Goal: Task Accomplishment & Management: Complete application form

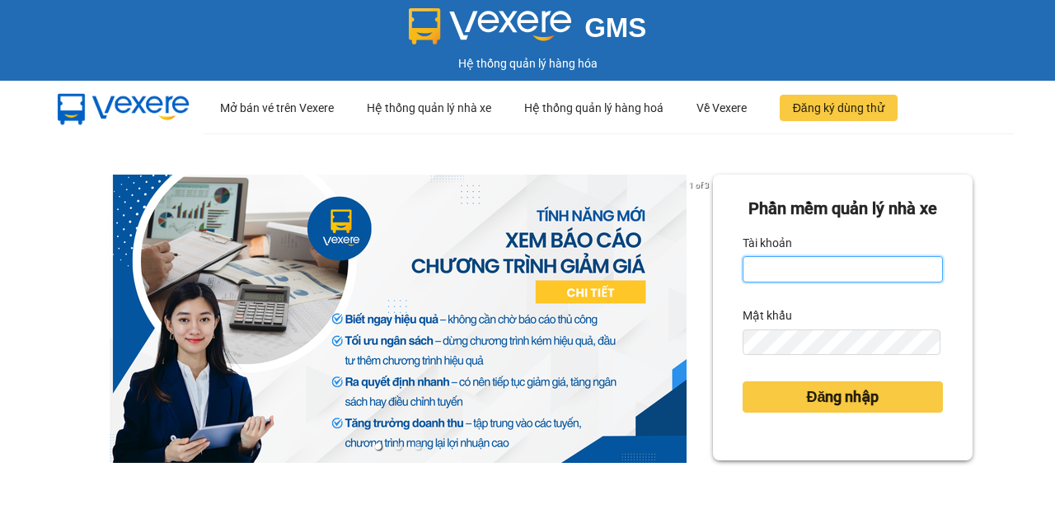
click at [794, 283] on input "Tài khoản" at bounding box center [843, 269] width 200 height 26
type input "N"
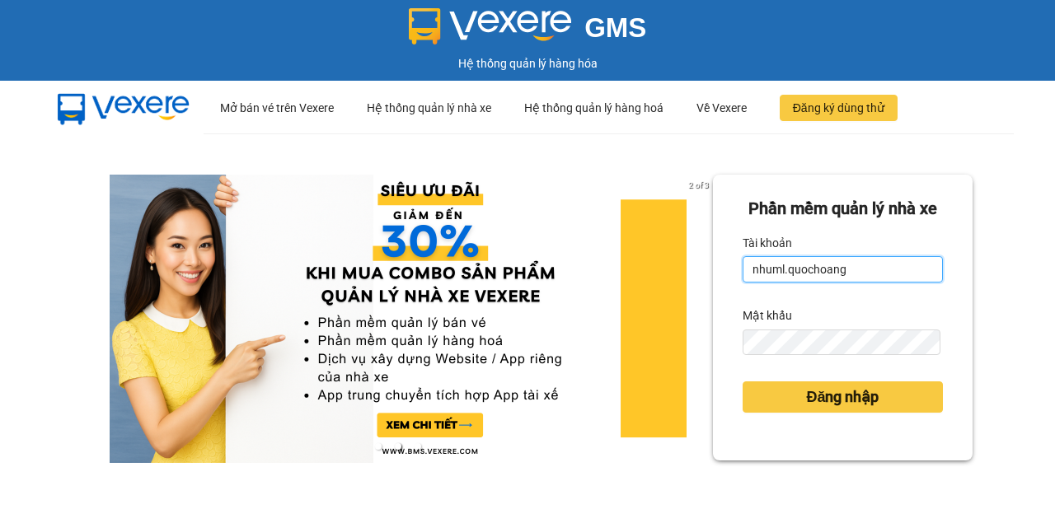
type input "nhuml.quochoang"
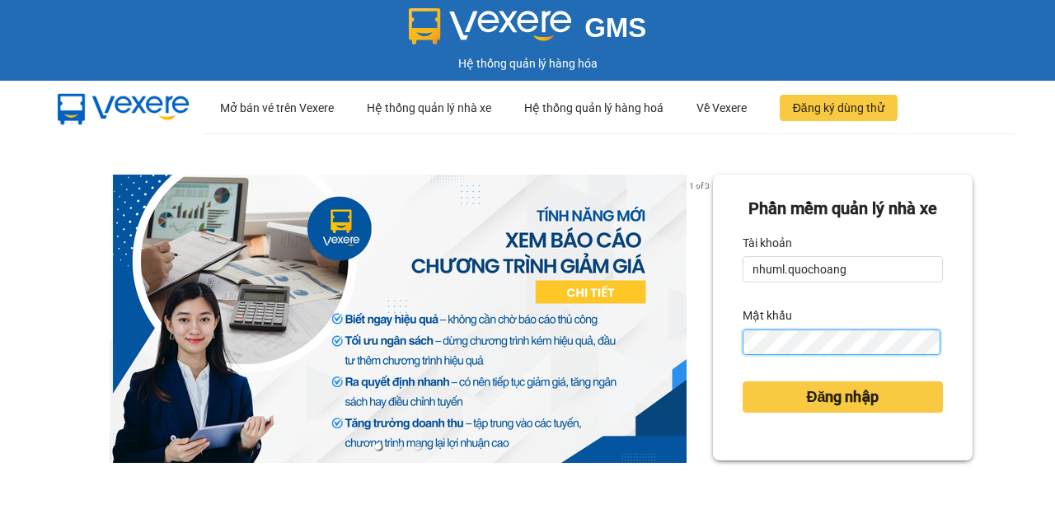
click at [743, 382] on button "Đăng nhập" at bounding box center [843, 397] width 200 height 31
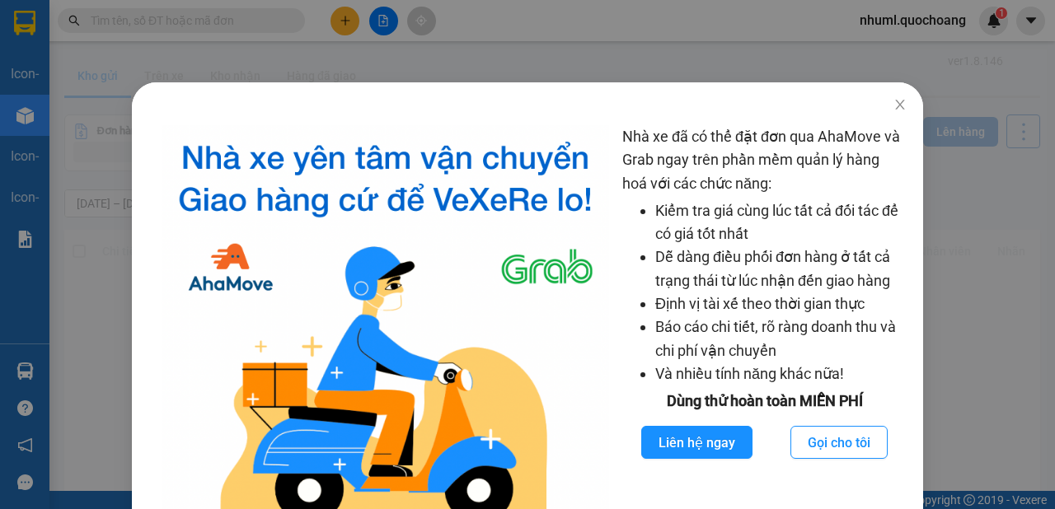
click at [627, 73] on div "Nhà xe đã có thể đặt đơn qua AhaMove và Grab ngay trên phần mềm quản lý hàng ho…" at bounding box center [527, 254] width 1055 height 509
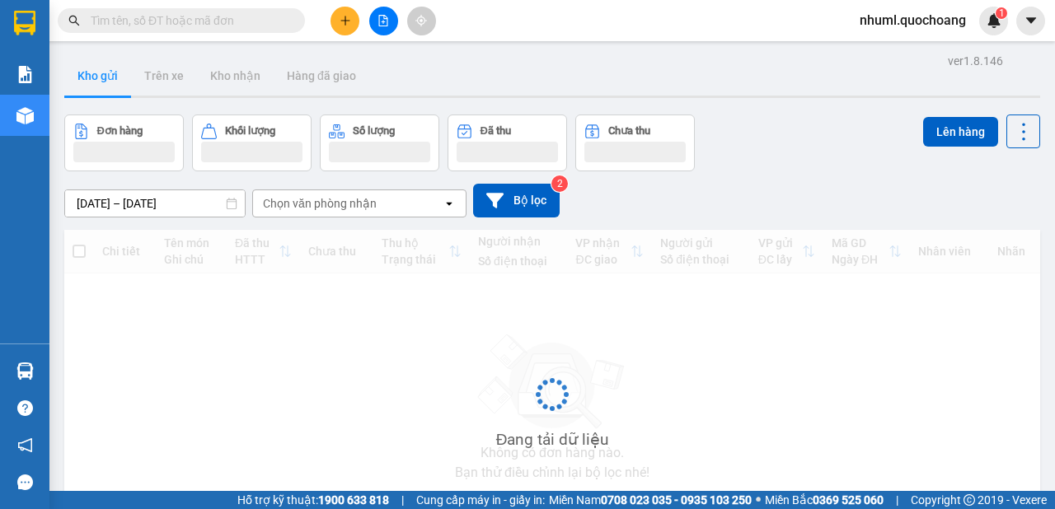
click at [880, 115] on div "ver 1.8.146 Kho gửi Trên xe Kho nhận Hàng đã giao Đơn hàng Khối lượng Số lượng …" at bounding box center [552, 320] width 989 height 542
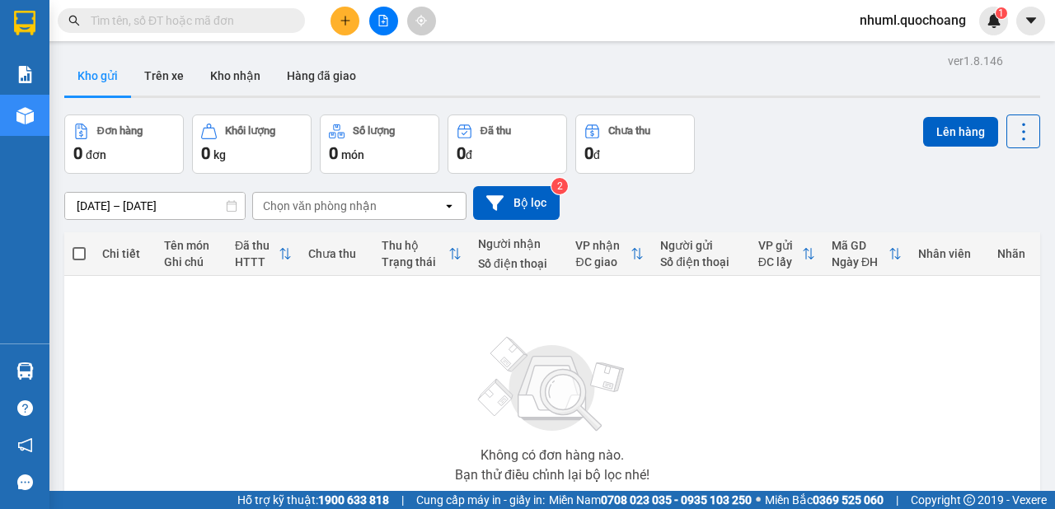
click at [337, 24] on button at bounding box center [345, 21] width 29 height 29
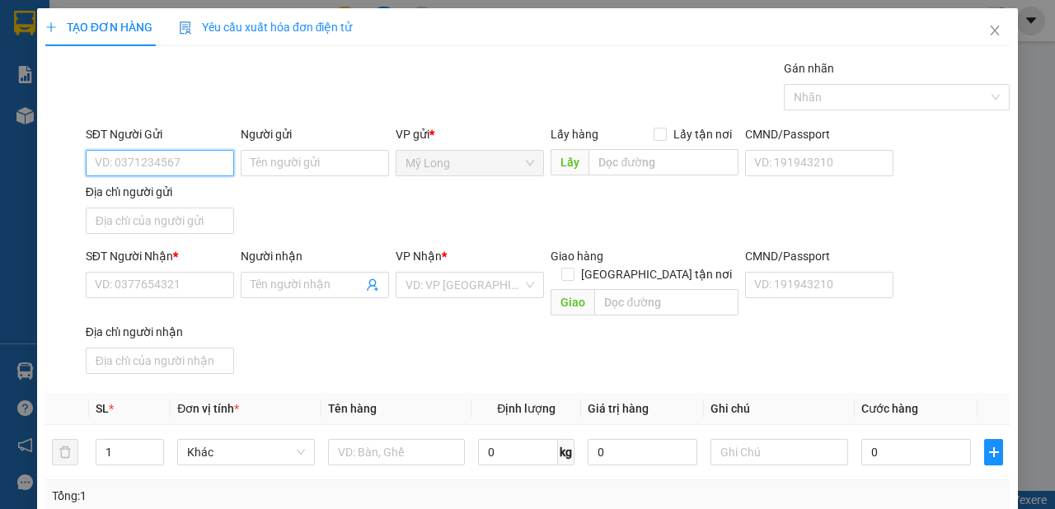
click at [209, 155] on input "SĐT Người Gửi" at bounding box center [160, 163] width 148 height 26
type input "0939953641"
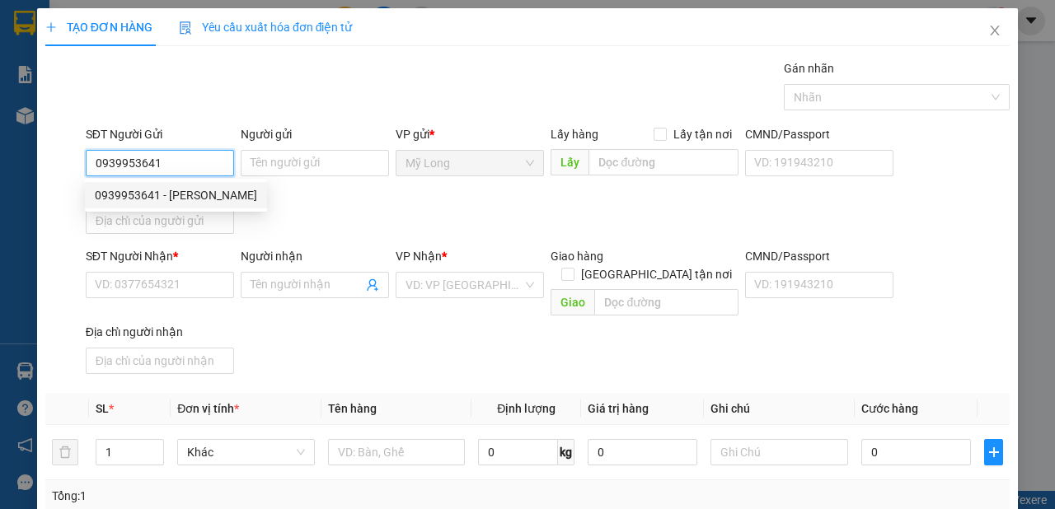
click at [230, 193] on div "0939953641 - [PERSON_NAME]" at bounding box center [176, 195] width 162 height 18
type input "[PERSON_NAME]"
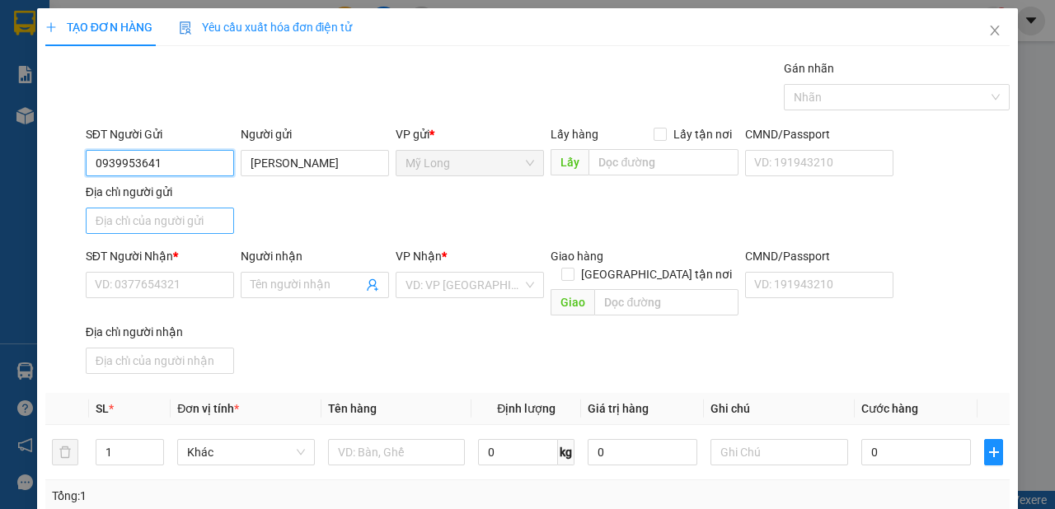
type input "0939953641"
click at [205, 210] on input "Địa chỉ người gửi" at bounding box center [160, 221] width 148 height 26
type input "T"
type input "A"
type input "Â"
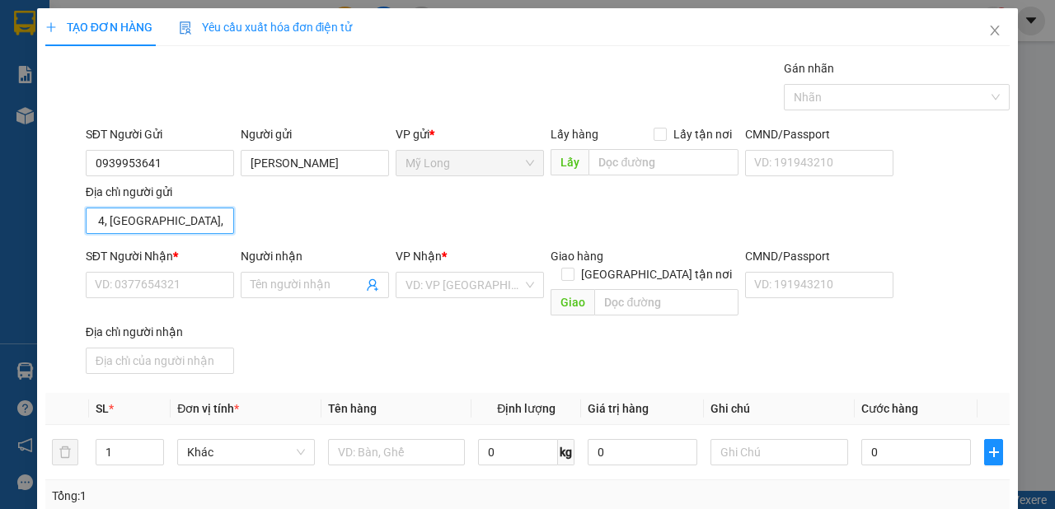
scroll to position [0, 18]
type input "ẤP 4, [GEOGRAPHIC_DATA], [GEOGRAPHIC_DATA]"
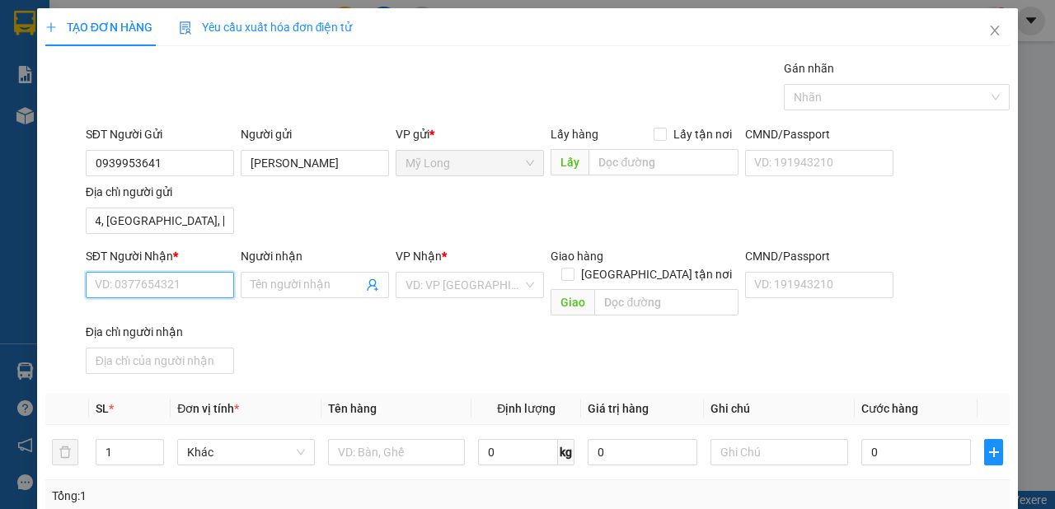
drag, startPoint x: 185, startPoint y: 284, endPoint x: 197, endPoint y: 284, distance: 11.5
click at [197, 286] on input "SĐT Người Nhận *" at bounding box center [160, 285] width 148 height 26
type input "0909873873"
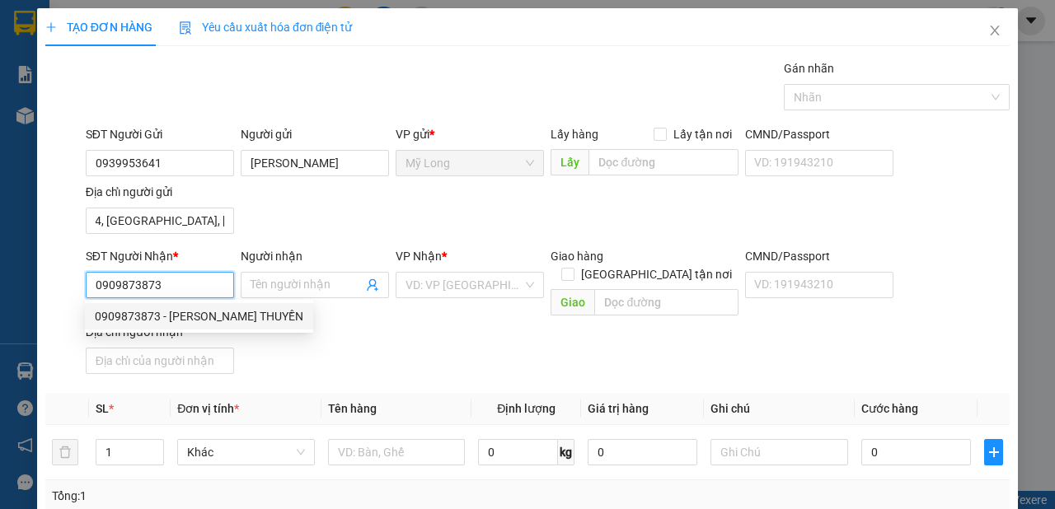
click at [221, 318] on div "0909873873 - [PERSON_NAME] THUYỀN" at bounding box center [199, 316] width 209 height 18
type input "[PERSON_NAME] THUYỀN"
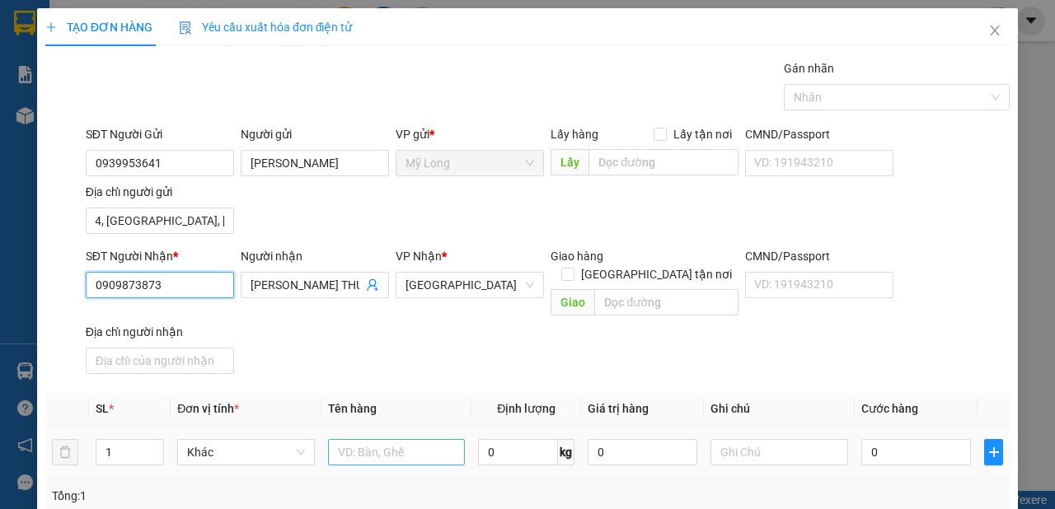
type input "0909873873"
click at [408, 439] on input "text" at bounding box center [397, 452] width 138 height 26
type input "G"
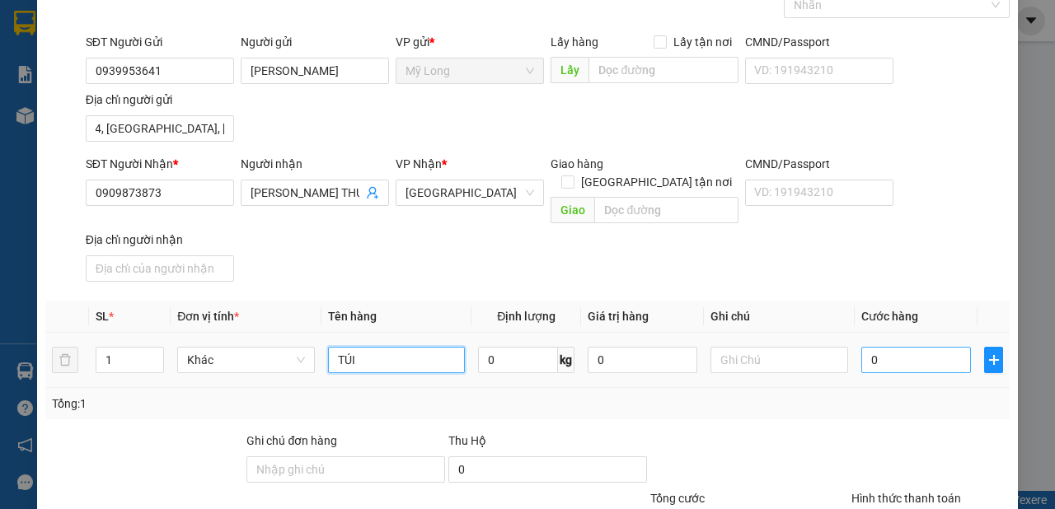
type input "TÚI"
click at [899, 347] on input "0" at bounding box center [916, 360] width 110 height 26
type input "3"
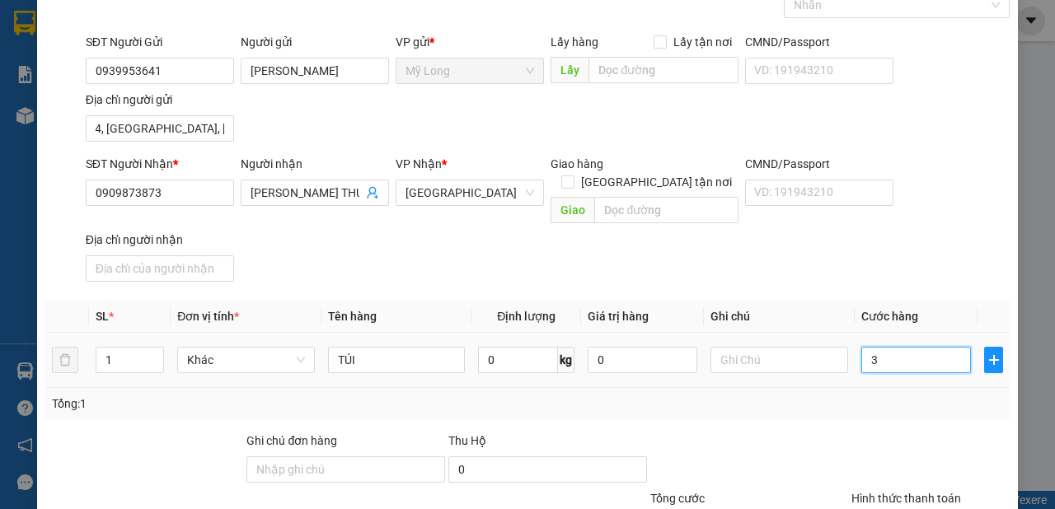
type input "30"
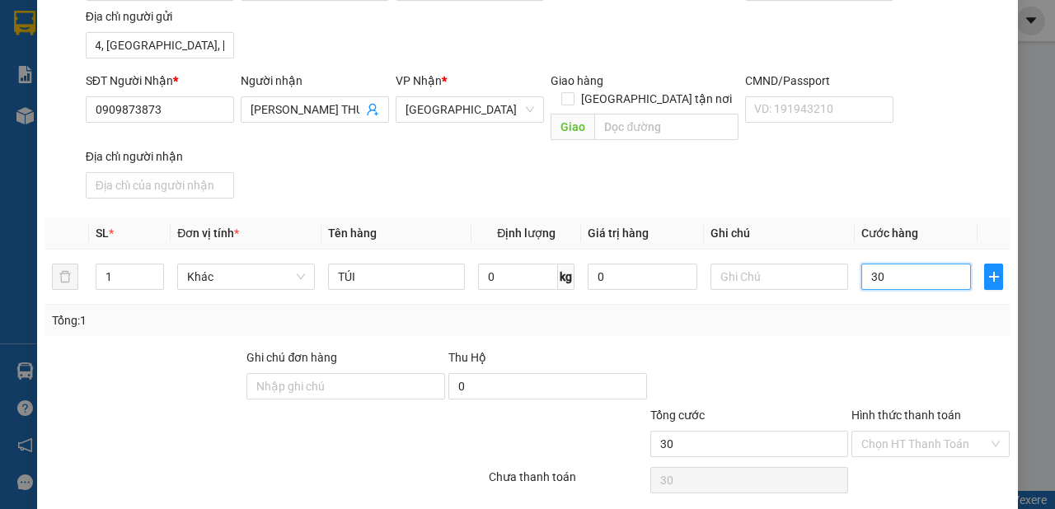
scroll to position [213, 0]
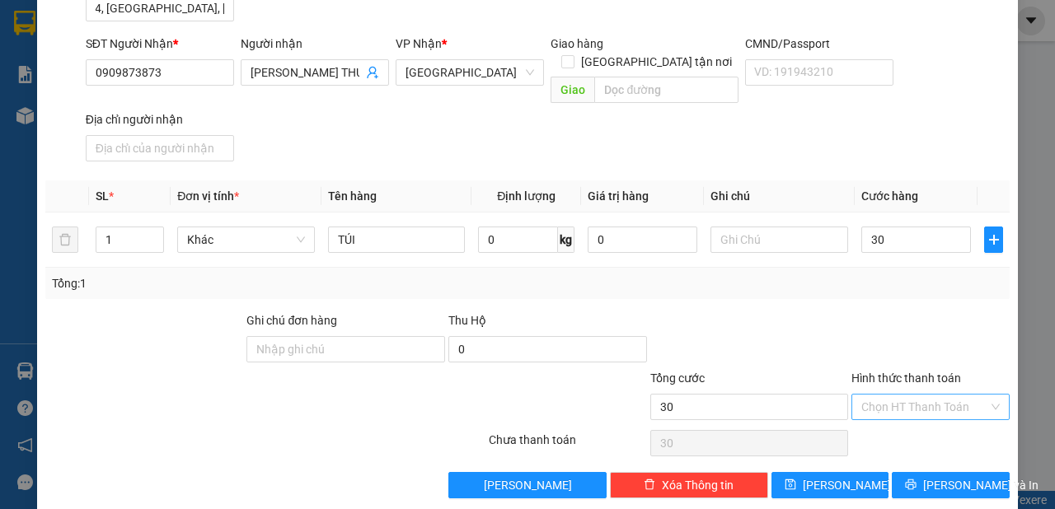
type input "30.000"
click at [937, 395] on input "Hình thức thanh toán" at bounding box center [924, 407] width 127 height 25
drag, startPoint x: 899, startPoint y: 420, endPoint x: 912, endPoint y: 420, distance: 13.2
click at [899, 420] on div "Tại văn phòng" at bounding box center [922, 419] width 137 height 18
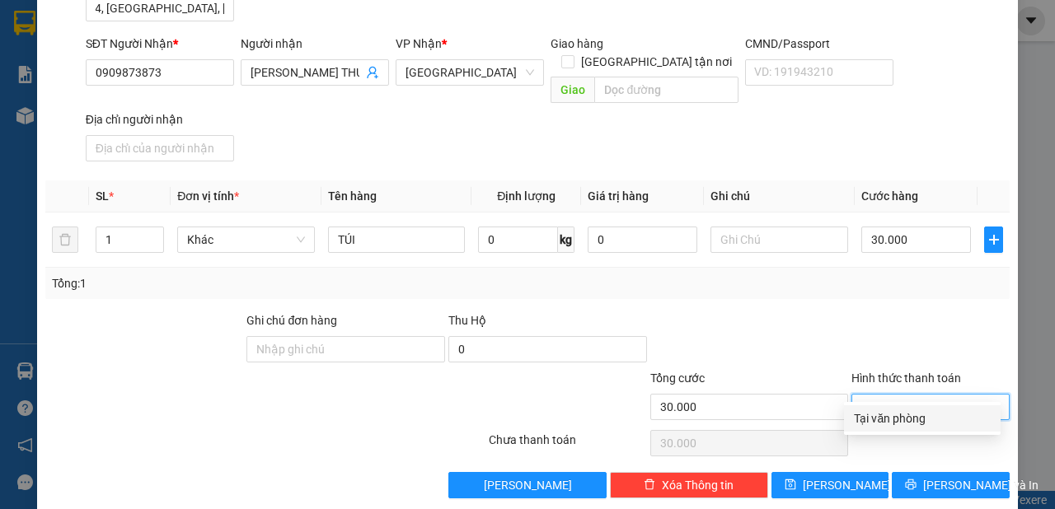
type input "0"
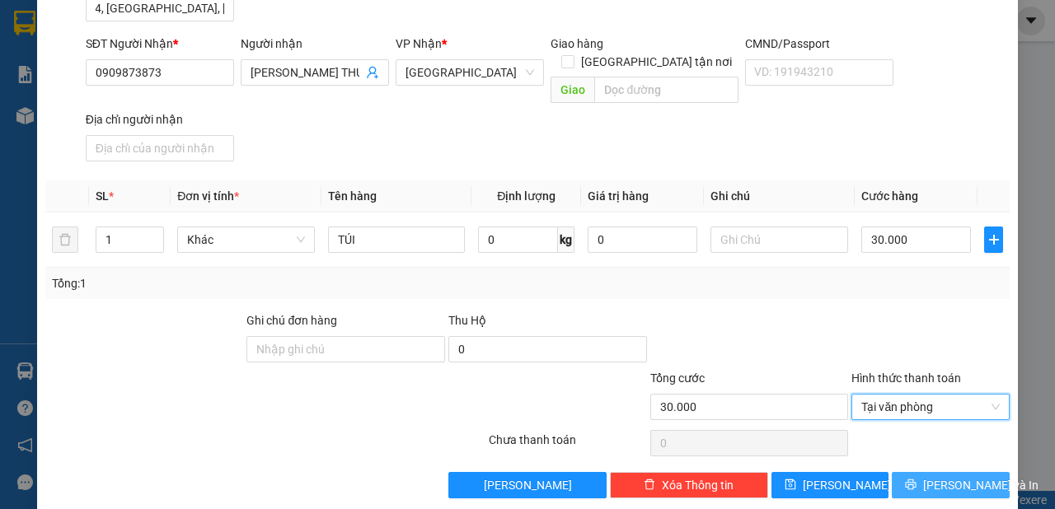
click at [942, 476] on span "[PERSON_NAME] và In" at bounding box center [980, 485] width 115 height 18
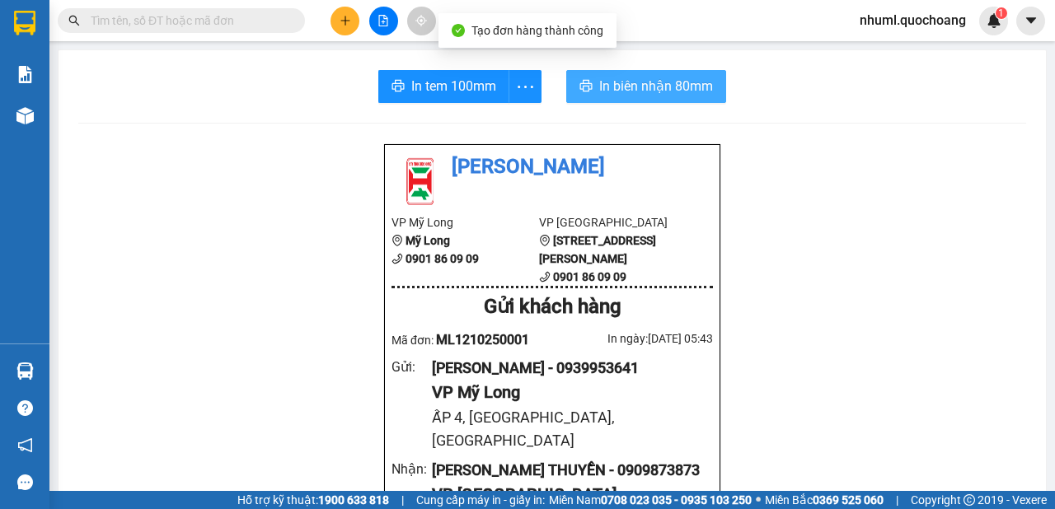
click at [614, 77] on span "In biên nhận 80mm" at bounding box center [656, 86] width 114 height 21
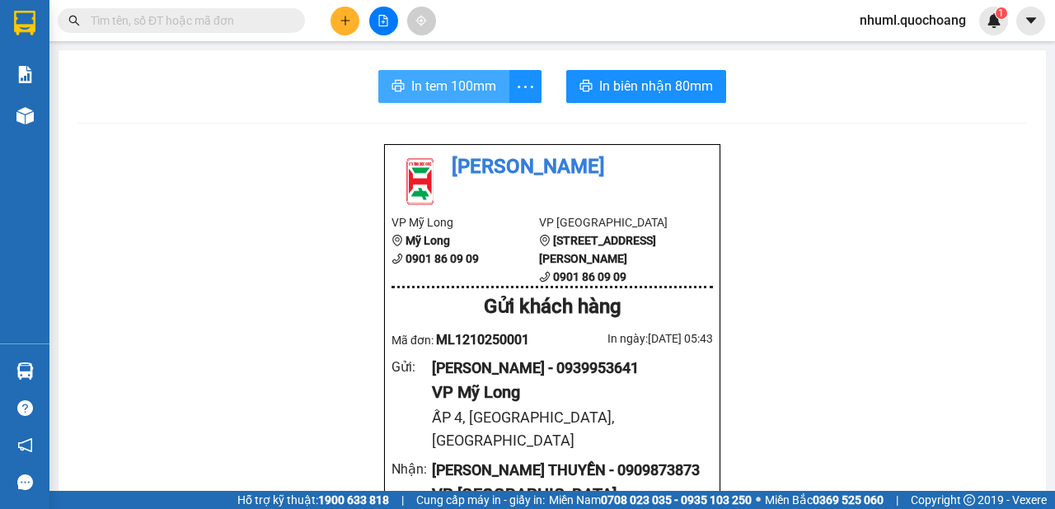
click at [489, 93] on span "In tem 100mm" at bounding box center [453, 86] width 85 height 21
click at [336, 9] on div at bounding box center [384, 21] width 124 height 29
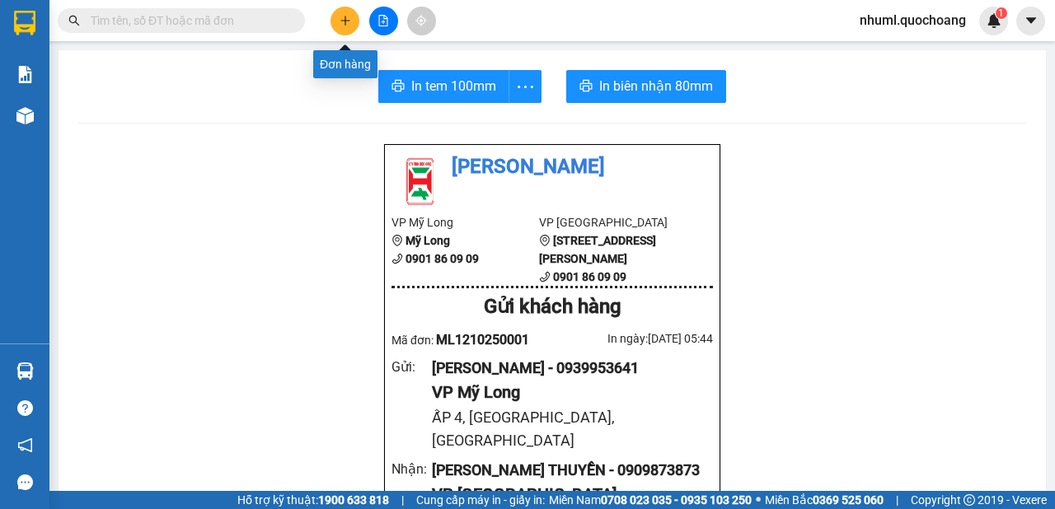
click at [354, 29] on button at bounding box center [345, 21] width 29 height 29
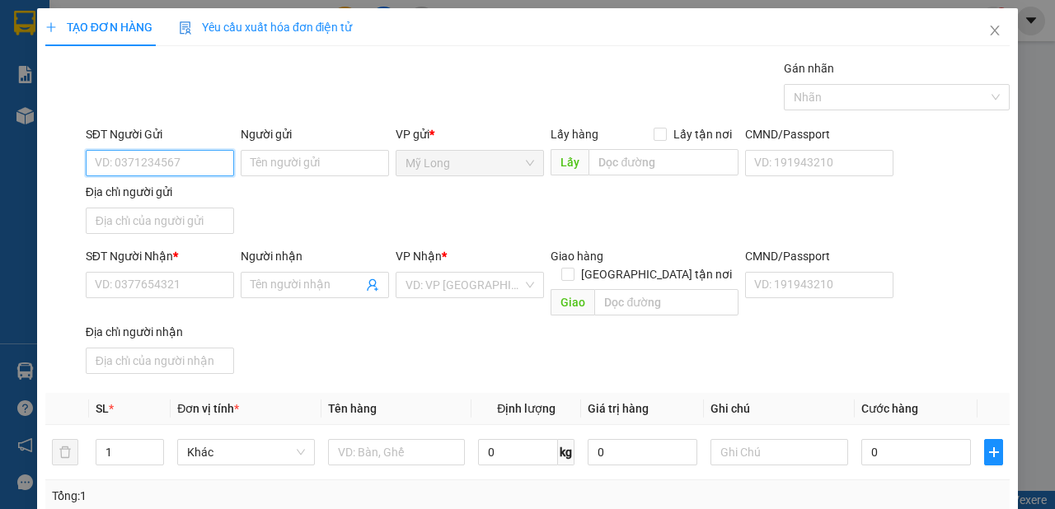
click at [198, 157] on input "SĐT Người Gửi" at bounding box center [160, 163] width 148 height 26
type input "0984326277"
click at [182, 205] on div "0984326277 - [PERSON_NAME]" at bounding box center [176, 195] width 182 height 26
type input "[PERSON_NAME]"
type input "0984326277"
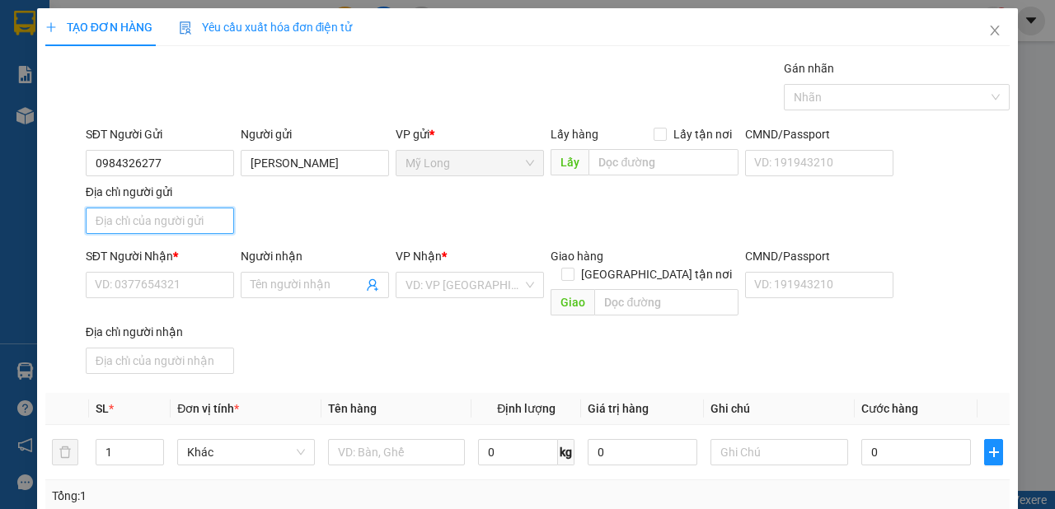
click at [192, 218] on input "Địa chỉ người gửi" at bounding box center [160, 221] width 148 height 26
type input "TỔ 5 ẤP [GEOGRAPHIC_DATA], [GEOGRAPHIC_DATA], [GEOGRAPHIC_DATA]"
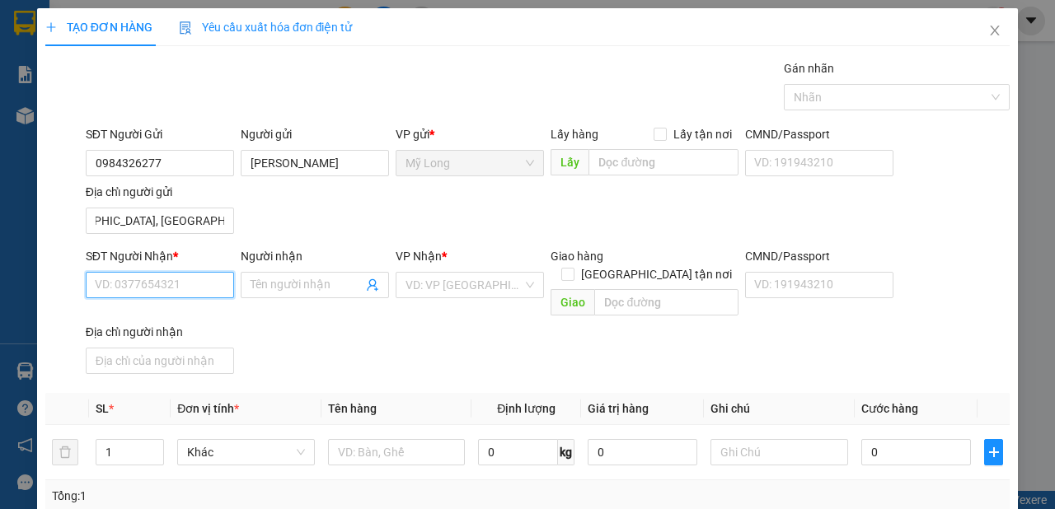
click at [177, 274] on input "SĐT Người Nhận *" at bounding box center [160, 285] width 148 height 26
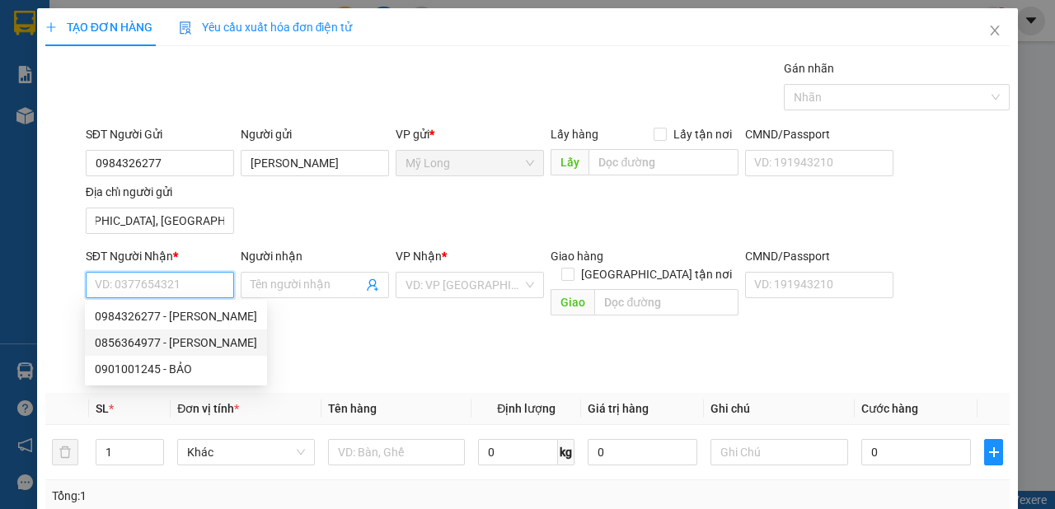
click at [215, 349] on div "0856364977 - [PERSON_NAME]" at bounding box center [176, 343] width 162 height 18
type input "0856364977"
type input "[PERSON_NAME]"
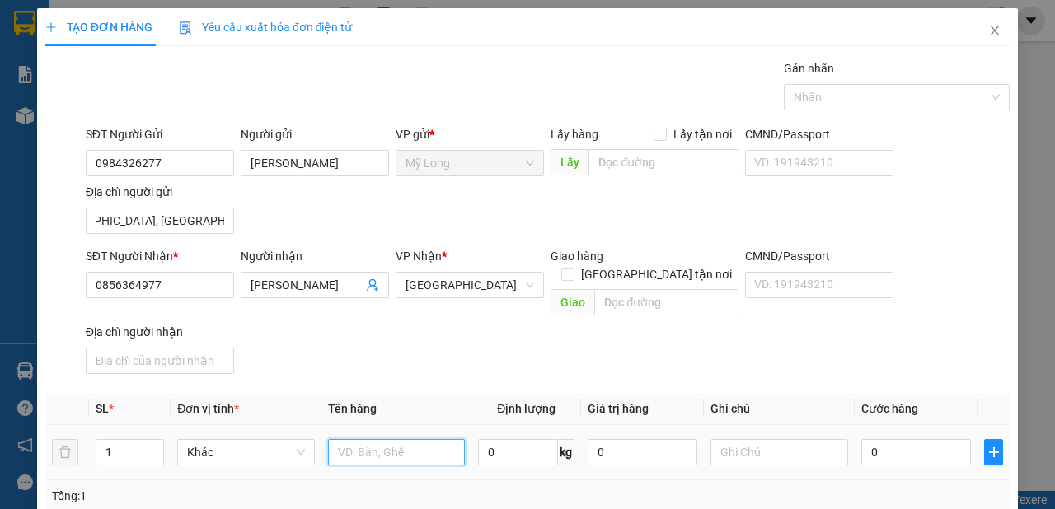
click at [374, 439] on input "text" at bounding box center [397, 452] width 138 height 26
type input "BAO"
click at [573, 268] on input "[GEOGRAPHIC_DATA] tận nơi" at bounding box center [567, 274] width 12 height 12
checkbox input "true"
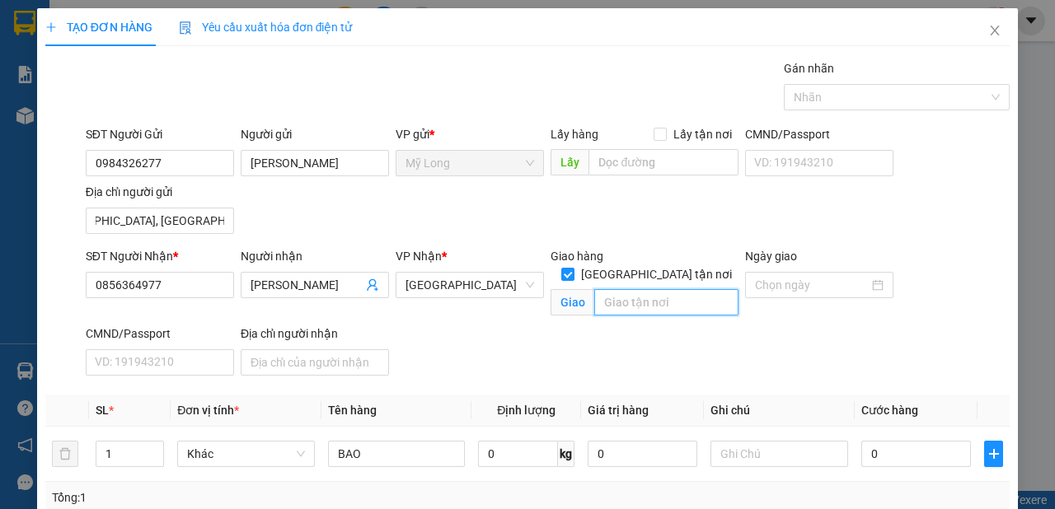
click at [641, 289] on input "text" at bounding box center [665, 302] width 143 height 26
type input "BXMT"
click at [573, 268] on input "[GEOGRAPHIC_DATA] tận nơi" at bounding box center [567, 274] width 12 height 12
checkbox input "false"
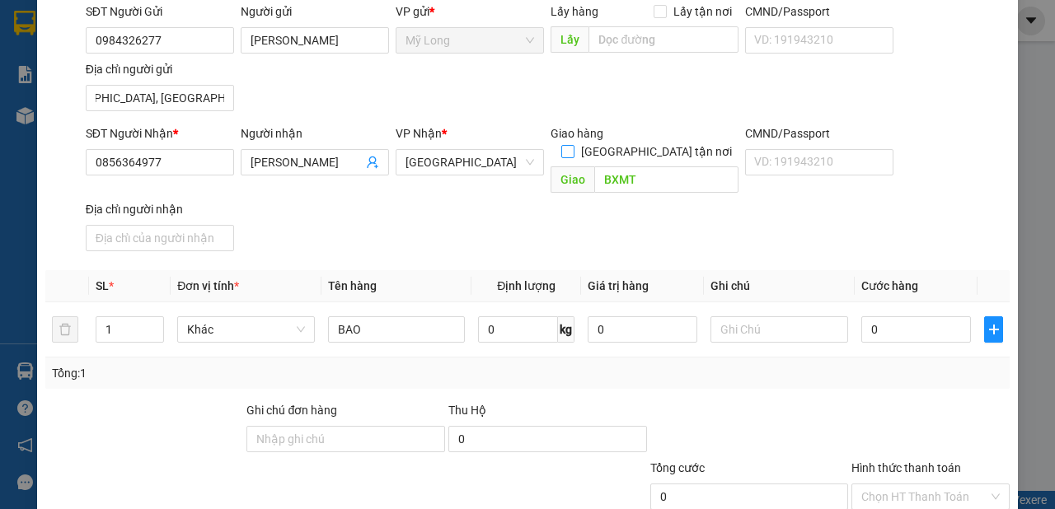
scroll to position [185, 0]
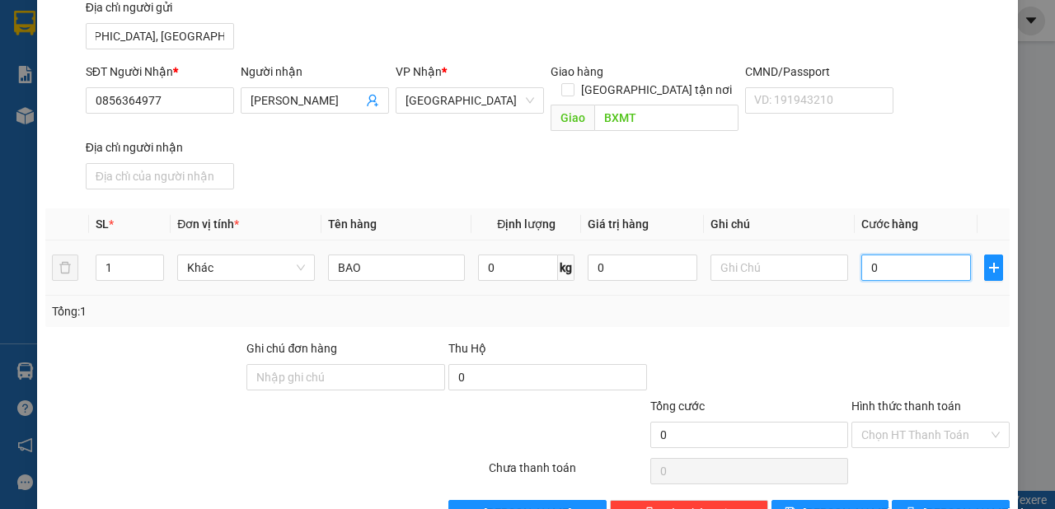
click at [919, 255] on input "0" at bounding box center [916, 268] width 110 height 26
type input "5"
type input "50"
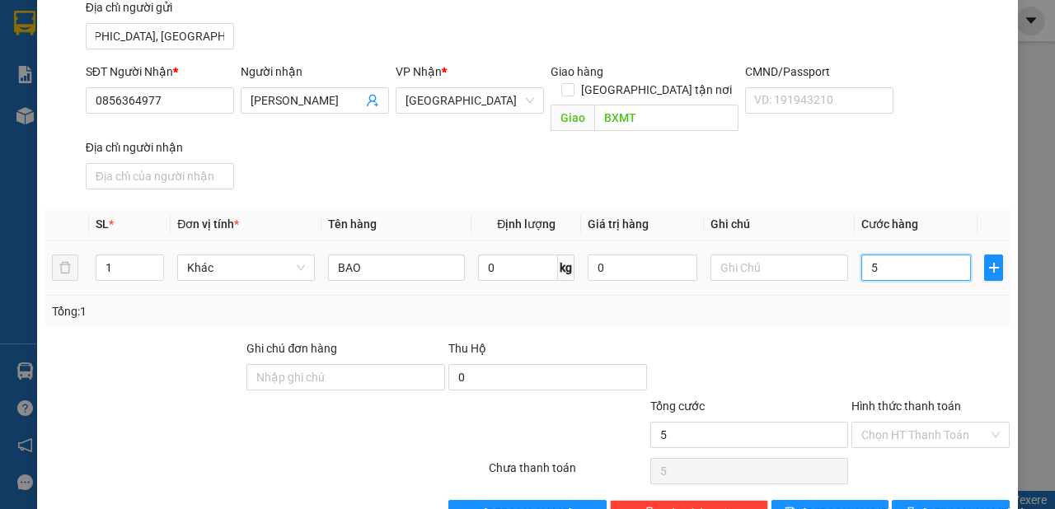
type input "50"
type input "50.000"
click at [894, 423] on input "Hình thức thanh toán" at bounding box center [924, 435] width 127 height 25
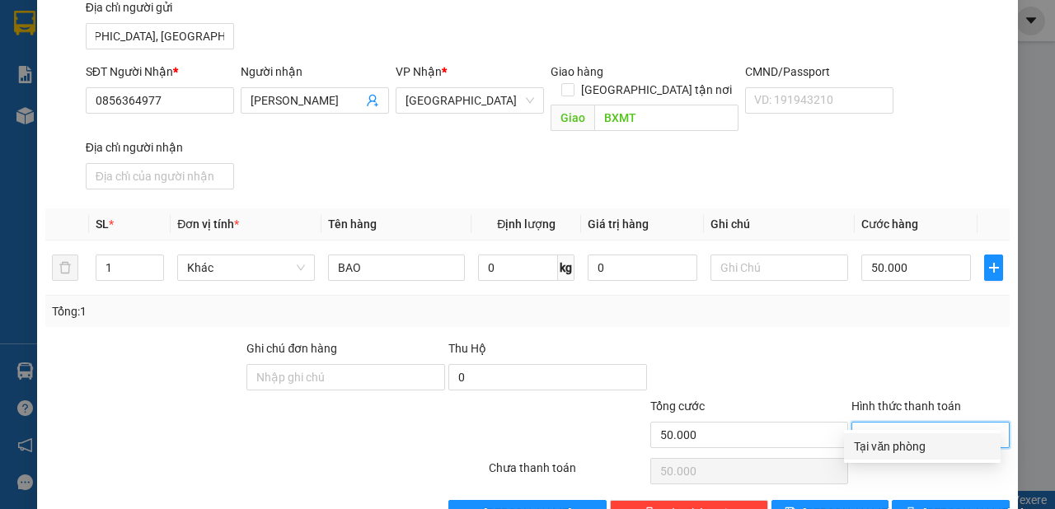
click at [911, 441] on div "Tại văn phòng" at bounding box center [922, 447] width 137 height 18
type input "0"
click at [957, 505] on span "[PERSON_NAME] và In" at bounding box center [980, 514] width 115 height 18
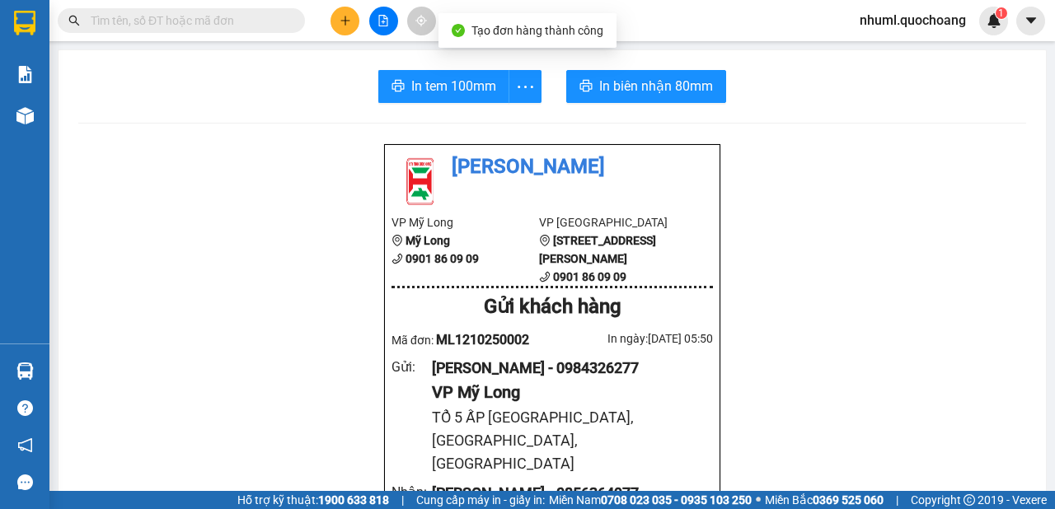
click at [647, 97] on button "In biên nhận 80mm" at bounding box center [646, 86] width 160 height 33
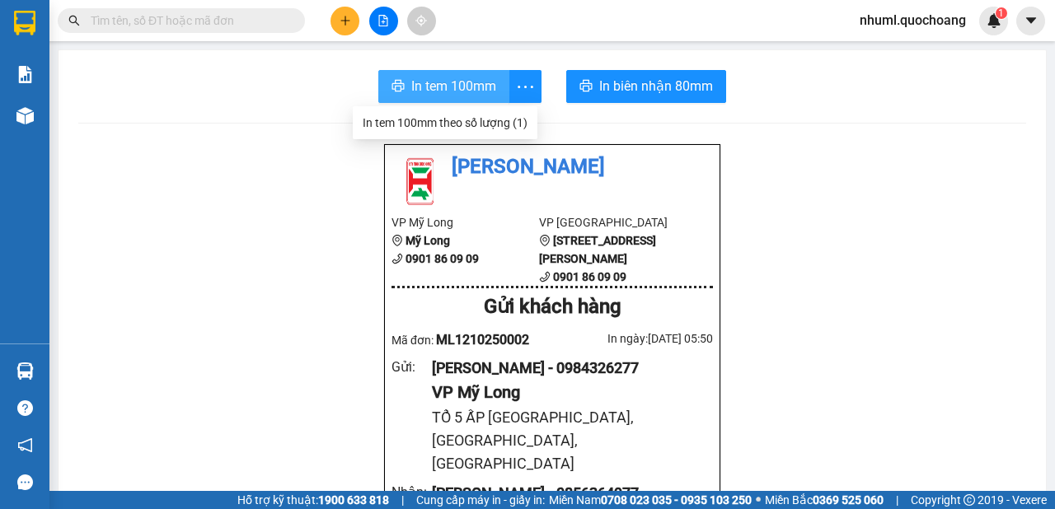
click at [487, 93] on span "In tem 100mm" at bounding box center [453, 86] width 85 height 21
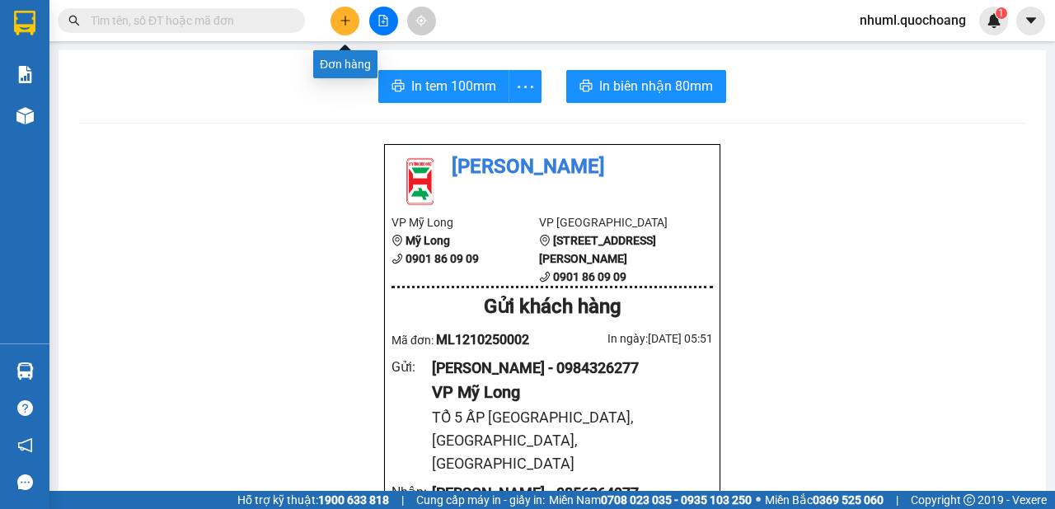
click at [352, 12] on button at bounding box center [345, 21] width 29 height 29
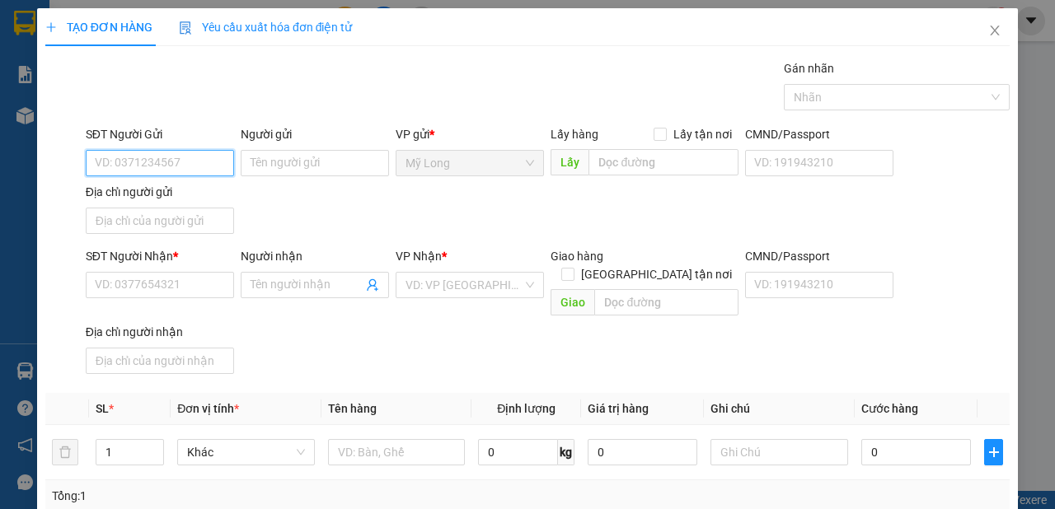
click at [158, 167] on input "SĐT Người Gửi" at bounding box center [160, 163] width 148 height 26
click at [172, 157] on input "0" at bounding box center [160, 163] width 148 height 26
type input "0939679031"
click at [316, 167] on input "Người gửi" at bounding box center [315, 163] width 148 height 26
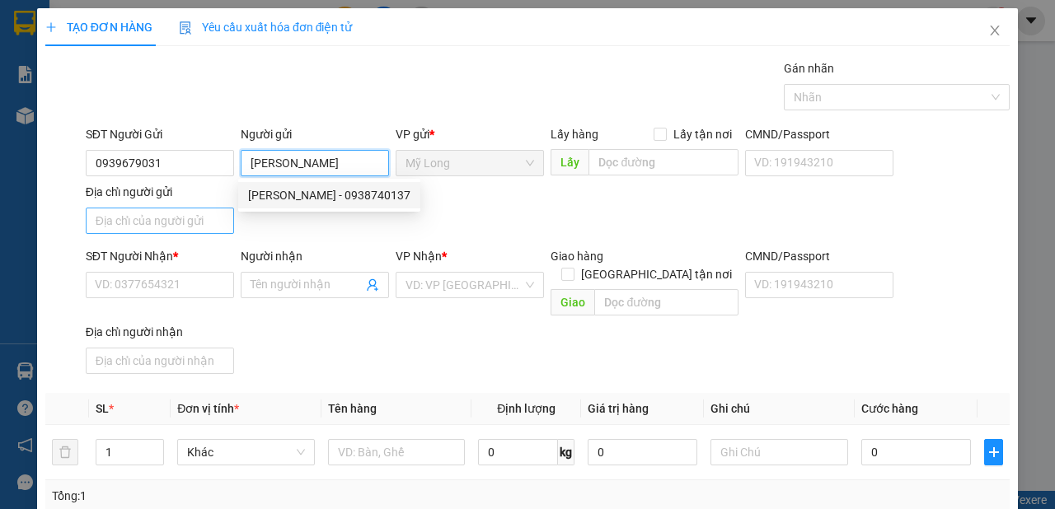
type input "[PERSON_NAME]"
click at [191, 217] on input "Địa chỉ người gửi" at bounding box center [160, 221] width 148 height 26
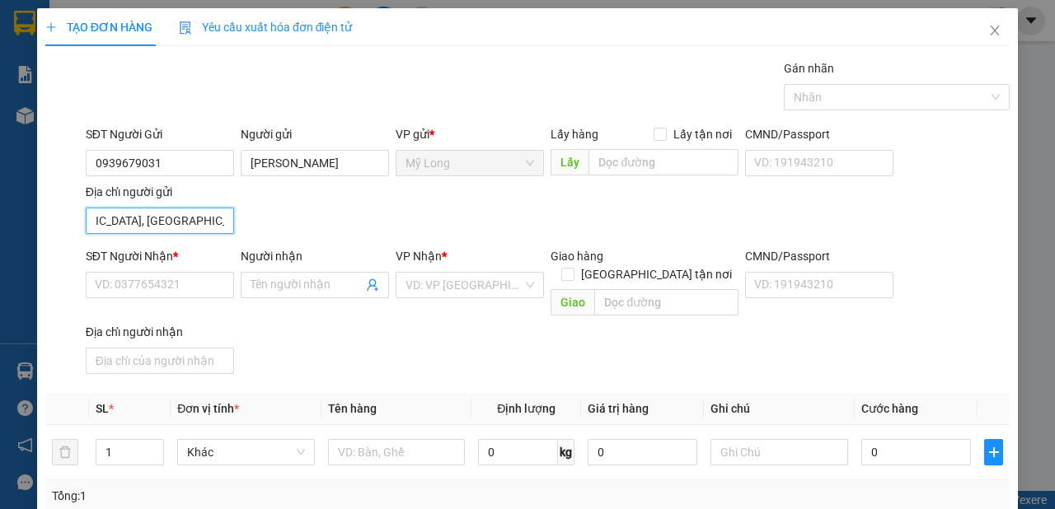
scroll to position [0, 111]
type input "TỔ 5 ẤP [GEOGRAPHIC_DATA], [GEOGRAPHIC_DATA], [GEOGRAPHIC_DATA]"
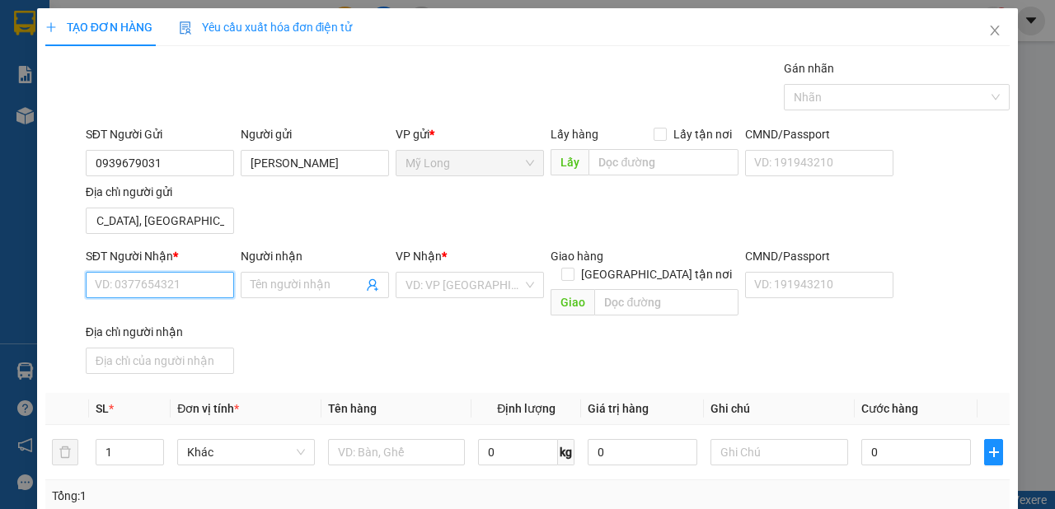
click at [209, 295] on input "SĐT Người Nhận *" at bounding box center [160, 285] width 148 height 26
type input "0888100279"
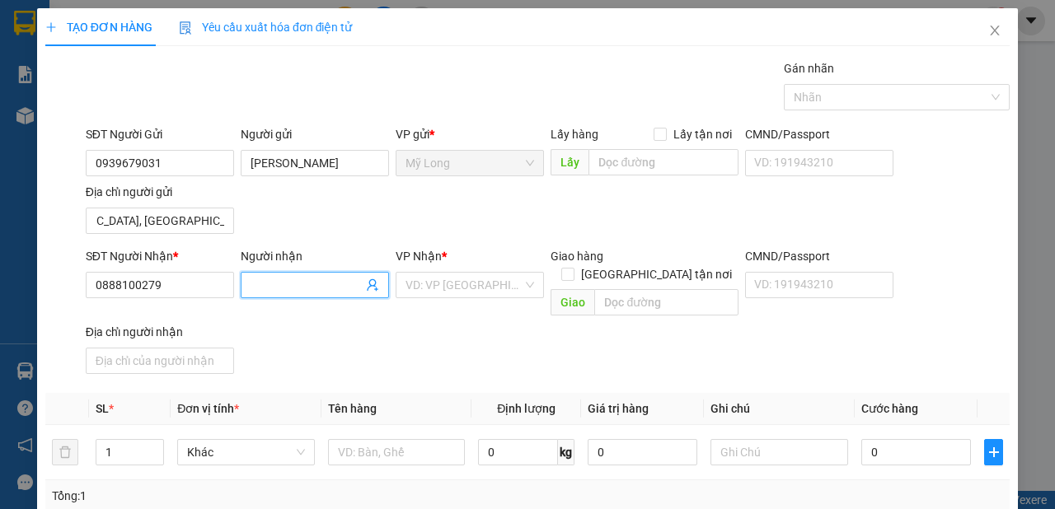
click at [277, 276] on input "Người nhận" at bounding box center [307, 285] width 112 height 18
type input "[PERSON_NAME]"
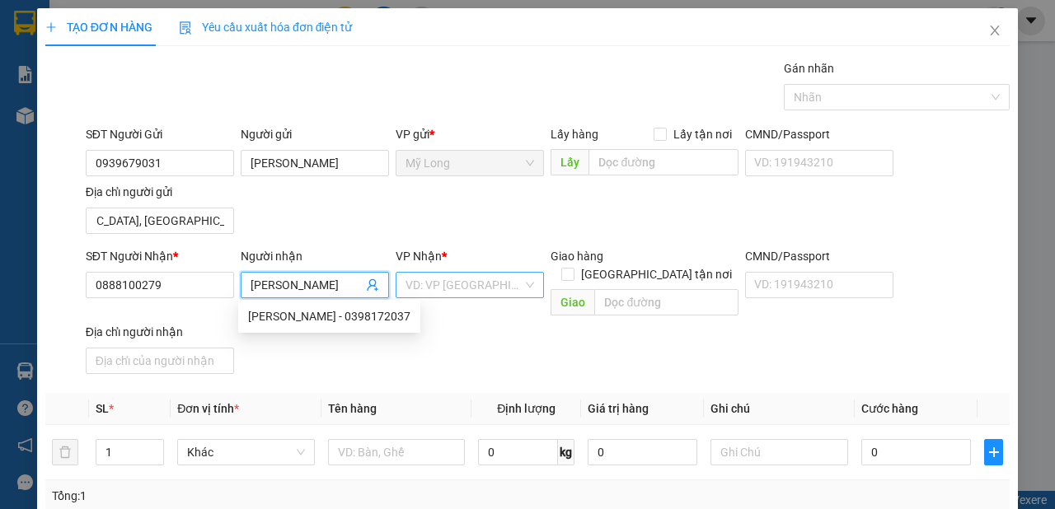
drag, startPoint x: 476, startPoint y: 304, endPoint x: 476, endPoint y: 291, distance: 13.2
click at [477, 298] on div "SĐT Người Nhận * 0888100279 Người nhận [PERSON_NAME] VP Nhận * VD: VP [GEOGRAPH…" at bounding box center [547, 314] width 931 height 134
click at [476, 289] on input "search" at bounding box center [464, 285] width 117 height 25
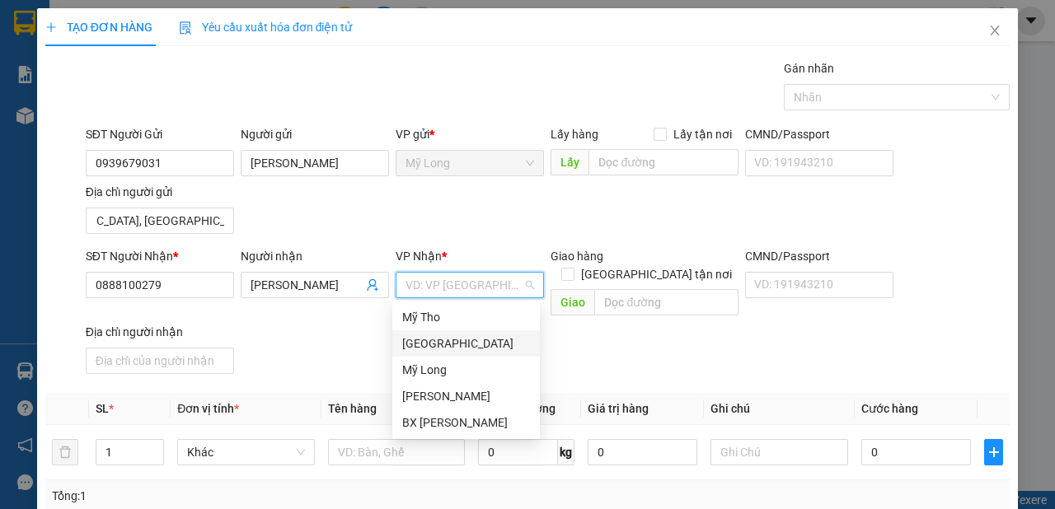
click at [461, 341] on div "[GEOGRAPHIC_DATA]" at bounding box center [466, 344] width 128 height 18
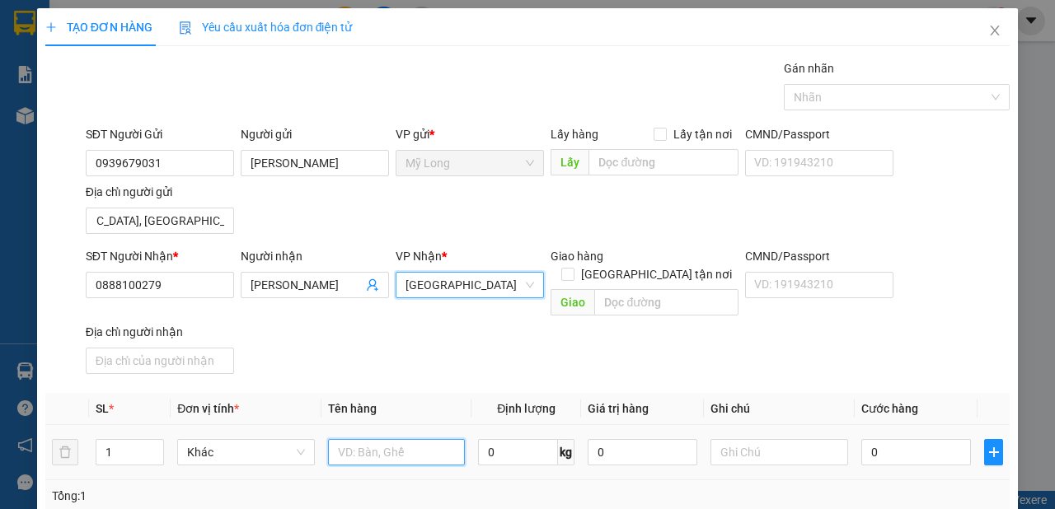
click at [404, 442] on input "text" at bounding box center [397, 452] width 138 height 26
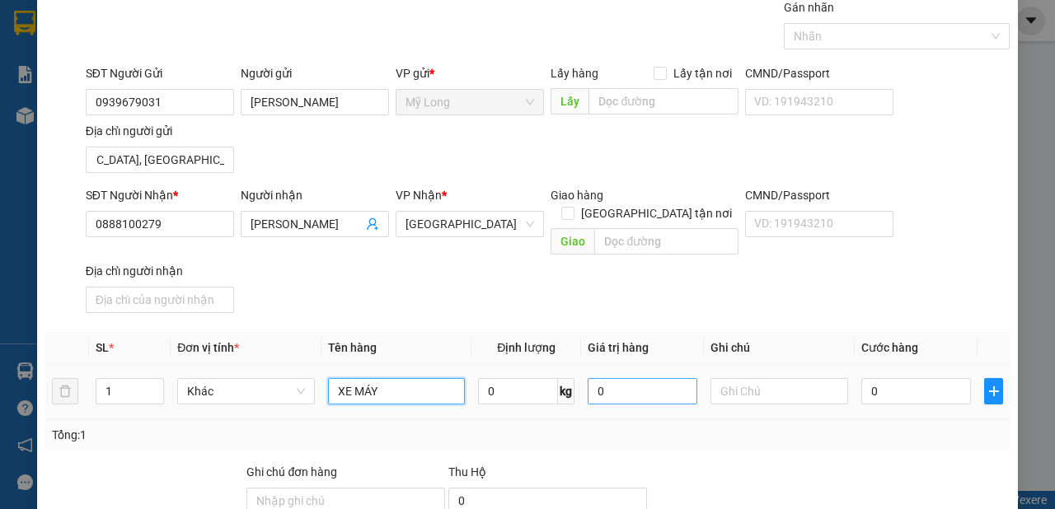
scroll to position [92, 0]
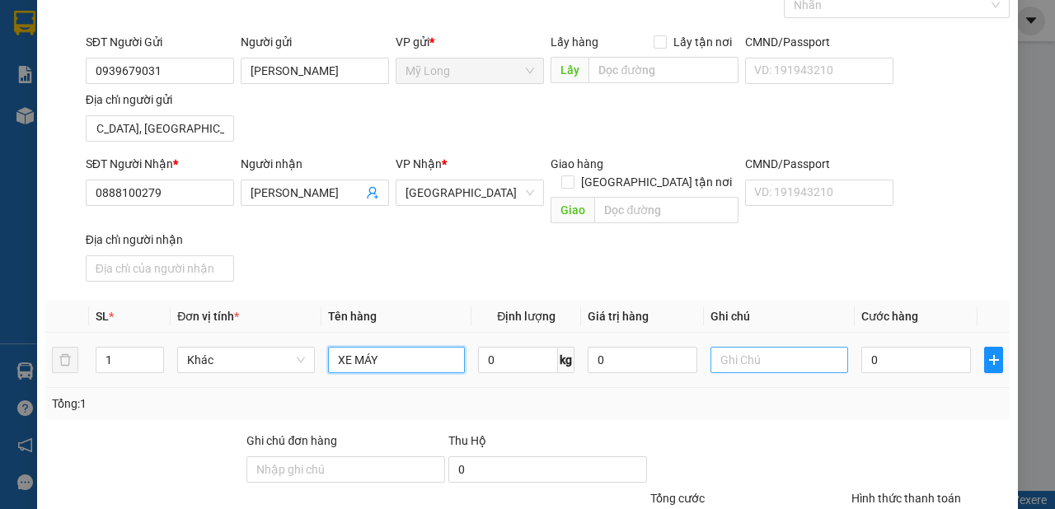
type input "XE MÁY"
click at [739, 349] on input "text" at bounding box center [780, 360] width 138 height 26
type input "6"
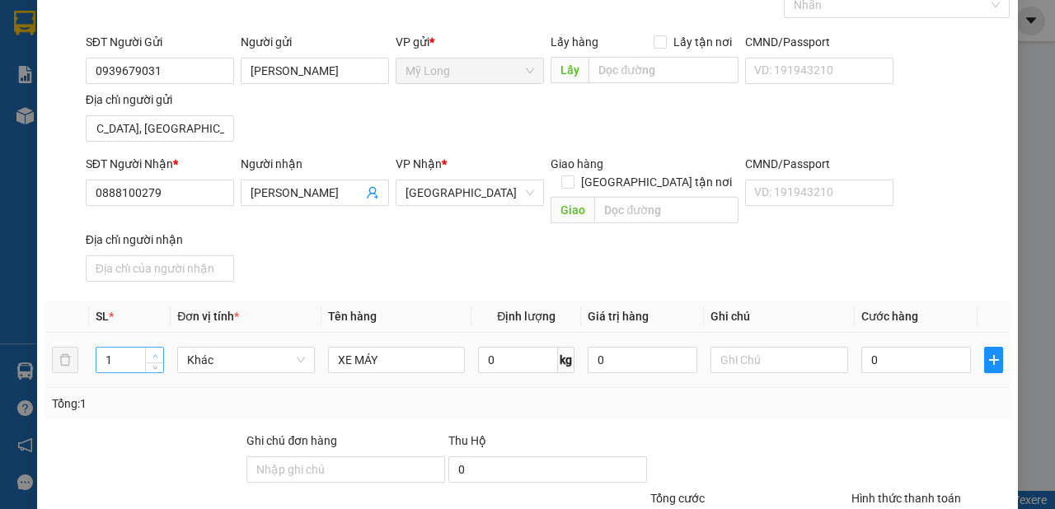
type input "2"
click at [156, 351] on span "up" at bounding box center [155, 356] width 10 height 10
click at [888, 349] on input "0" at bounding box center [916, 360] width 110 height 26
click at [704, 343] on td at bounding box center [779, 360] width 151 height 55
click at [711, 347] on input "text" at bounding box center [780, 360] width 138 height 26
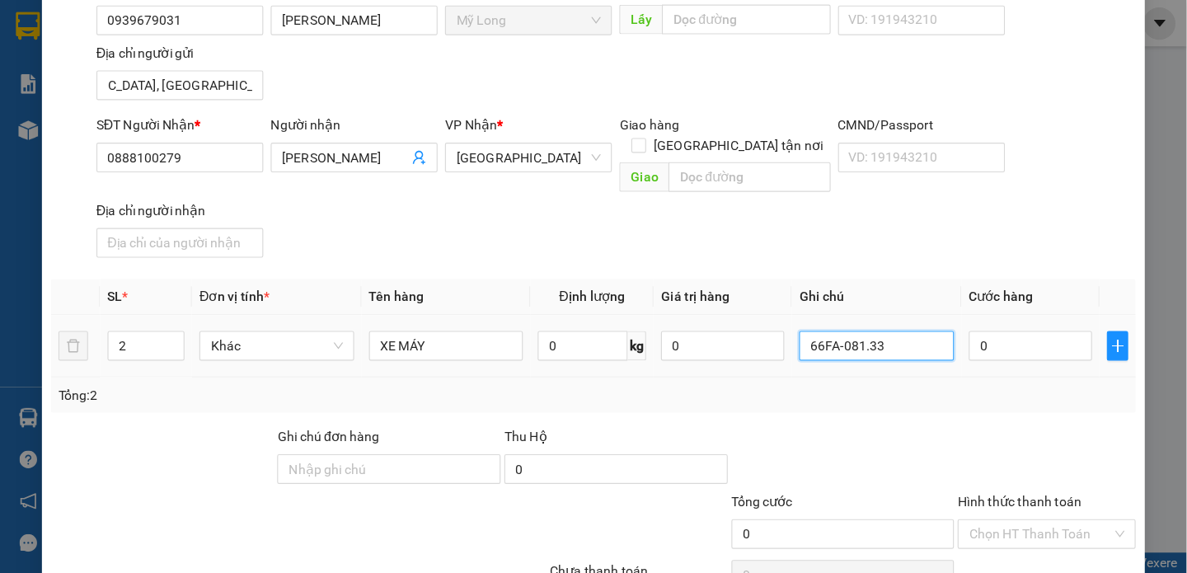
scroll to position [185, 0]
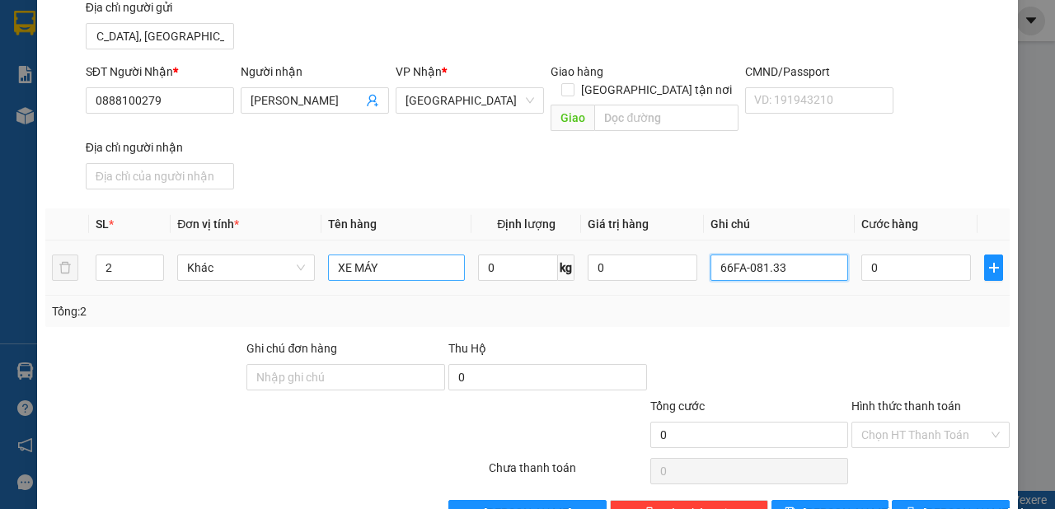
type input "66FA-081.33"
click at [385, 255] on input "XE MÁY" at bounding box center [397, 268] width 138 height 26
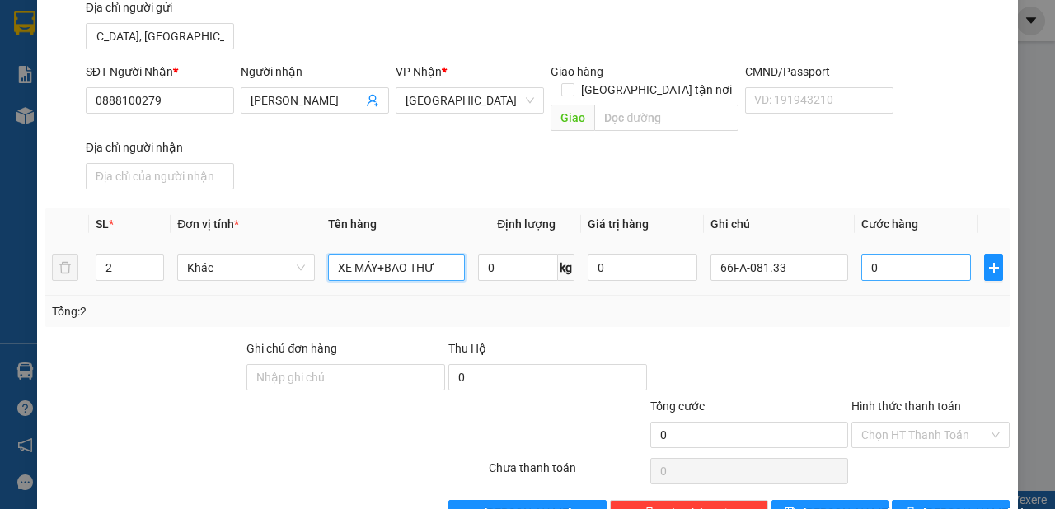
type input "XE MÁY+BAO THƯ"
drag, startPoint x: 924, startPoint y: 237, endPoint x: 914, endPoint y: 256, distance: 22.1
click at [924, 255] on input "0" at bounding box center [916, 268] width 110 height 26
type input "3"
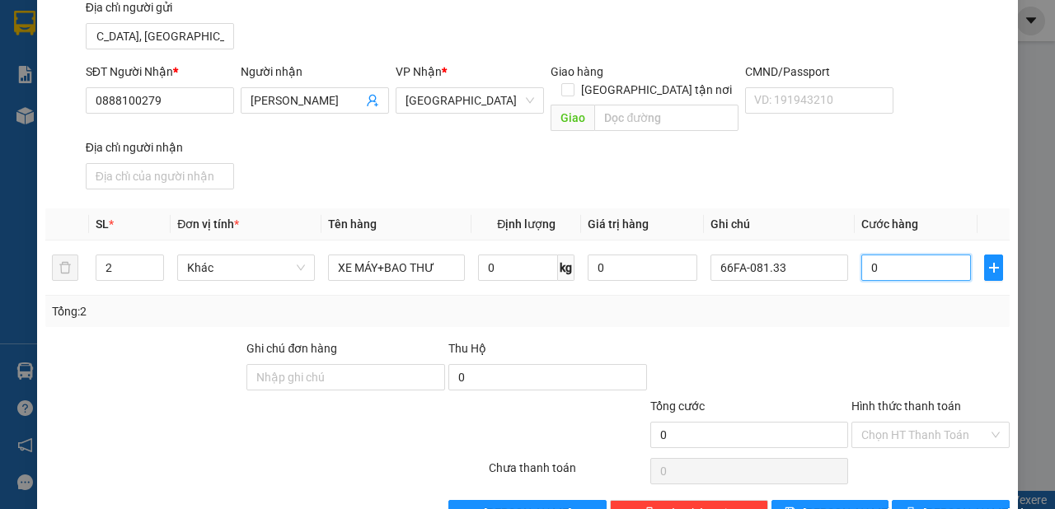
type input "3"
type input "30"
type input "300"
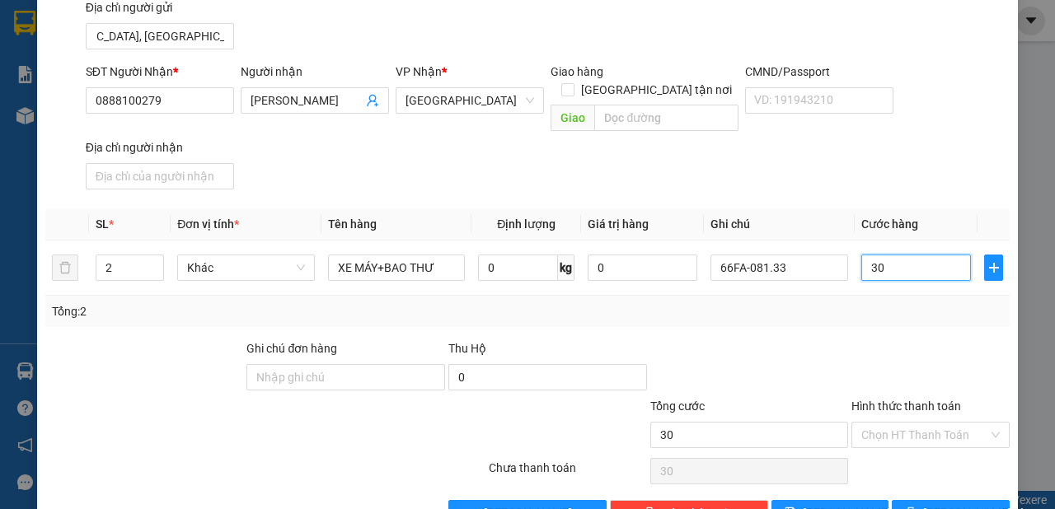
type input "300"
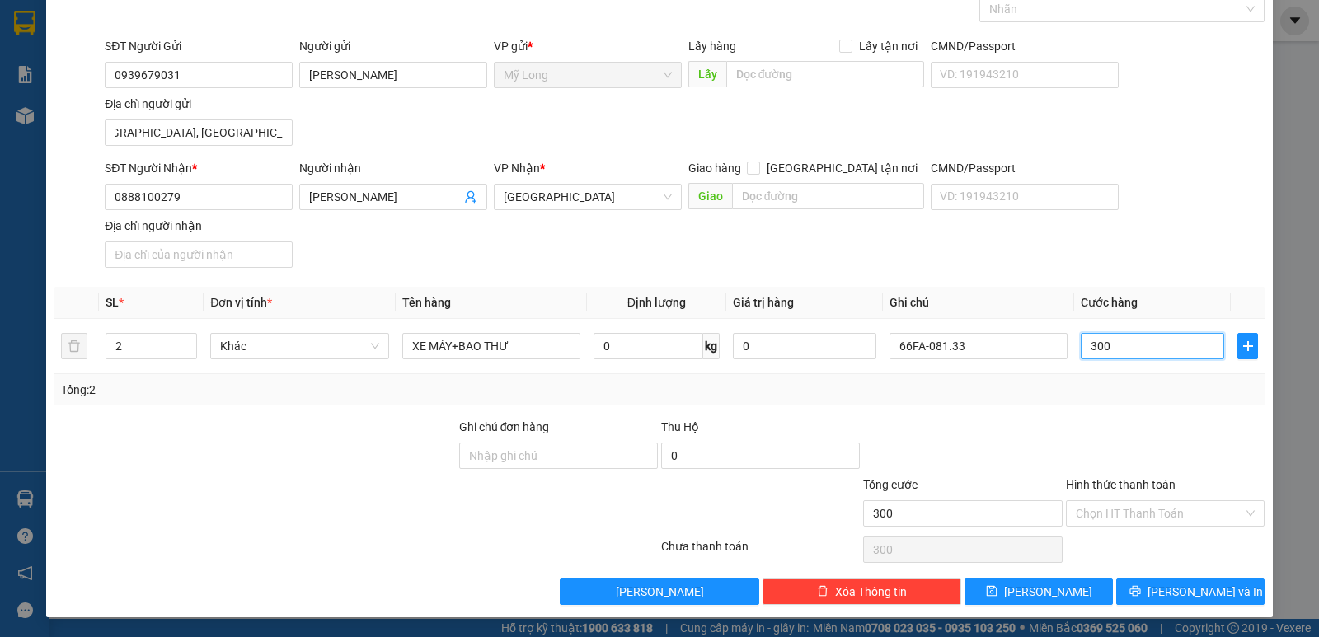
scroll to position [87, 0]
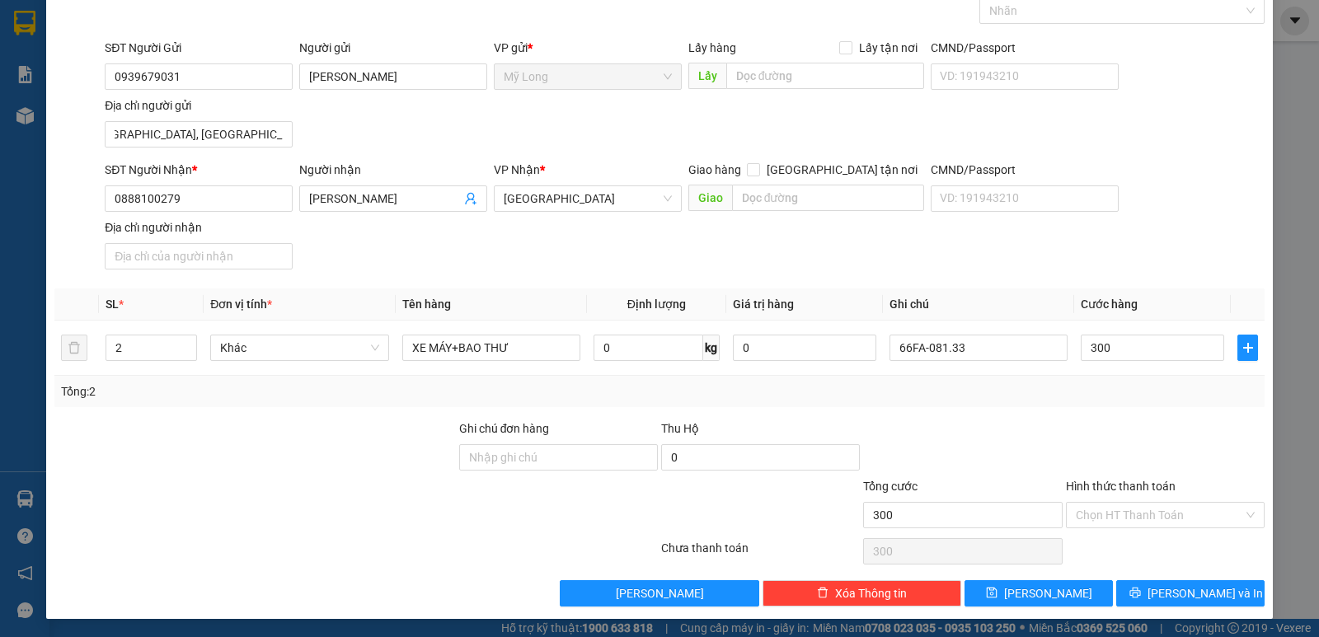
click at [293, 509] on div at bounding box center [255, 506] width 405 height 58
type input "300.000"
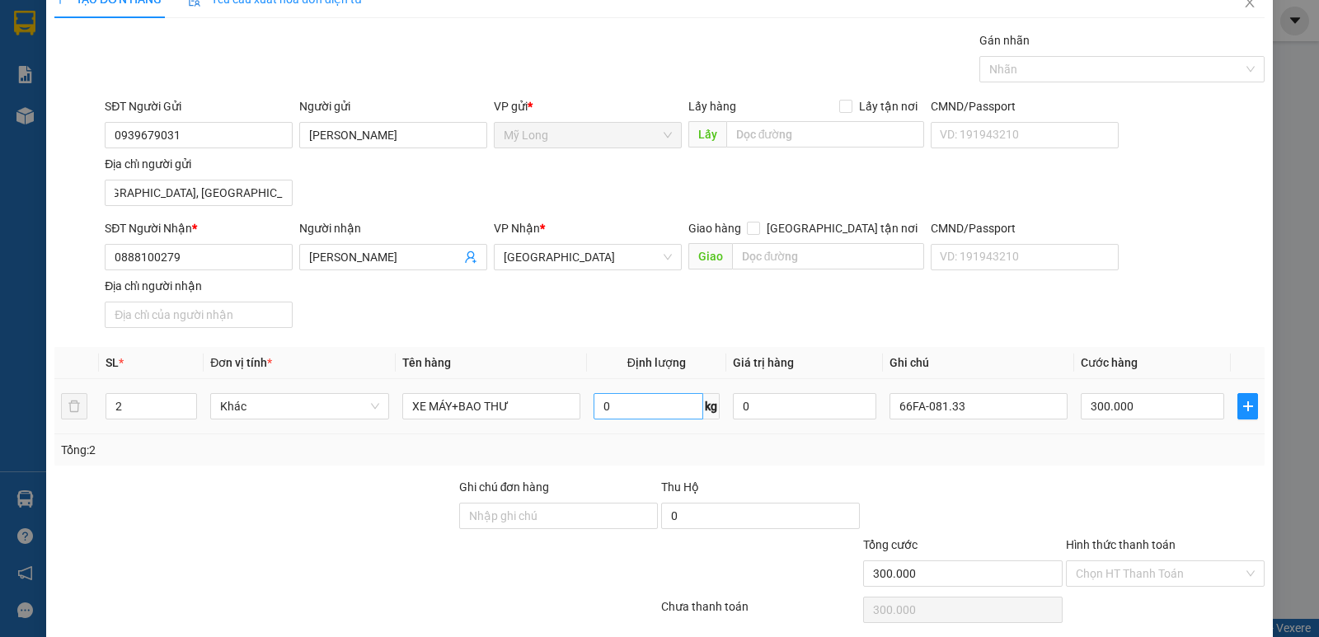
scroll to position [0, 0]
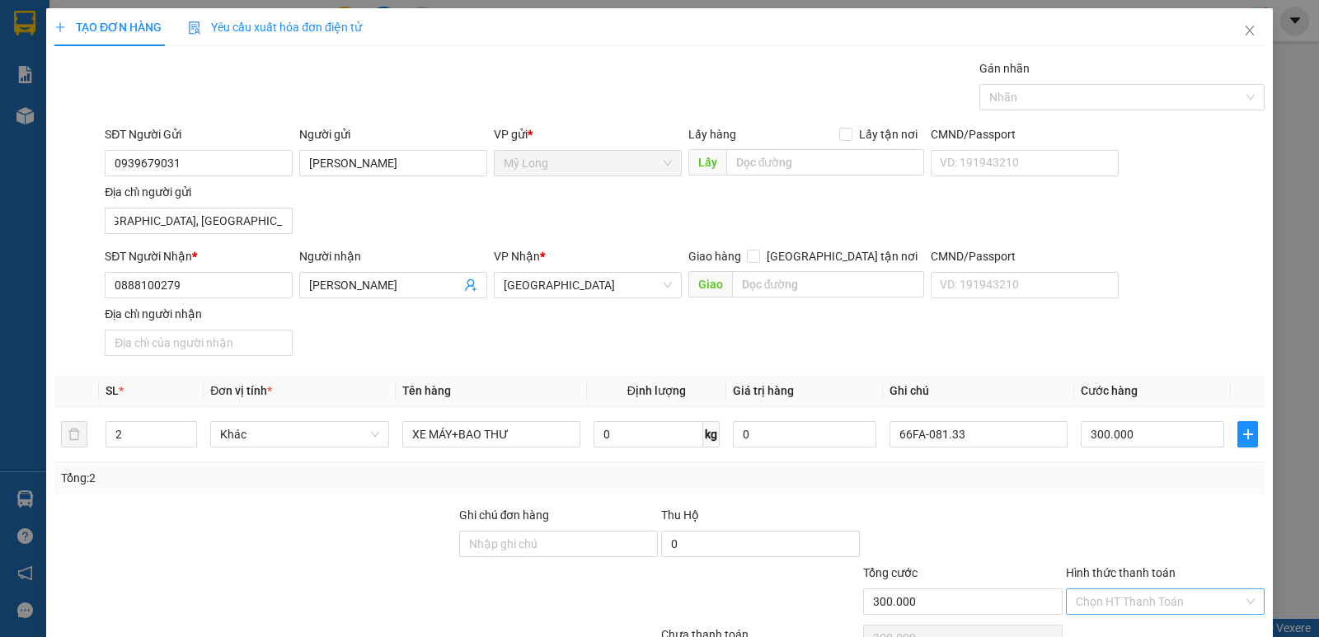
click at [1054, 509] on input "Hình thức thanh toán" at bounding box center [1159, 601] width 167 height 25
click at [1054, 509] on div "Tại văn phòng" at bounding box center [1155, 567] width 177 height 18
type input "0"
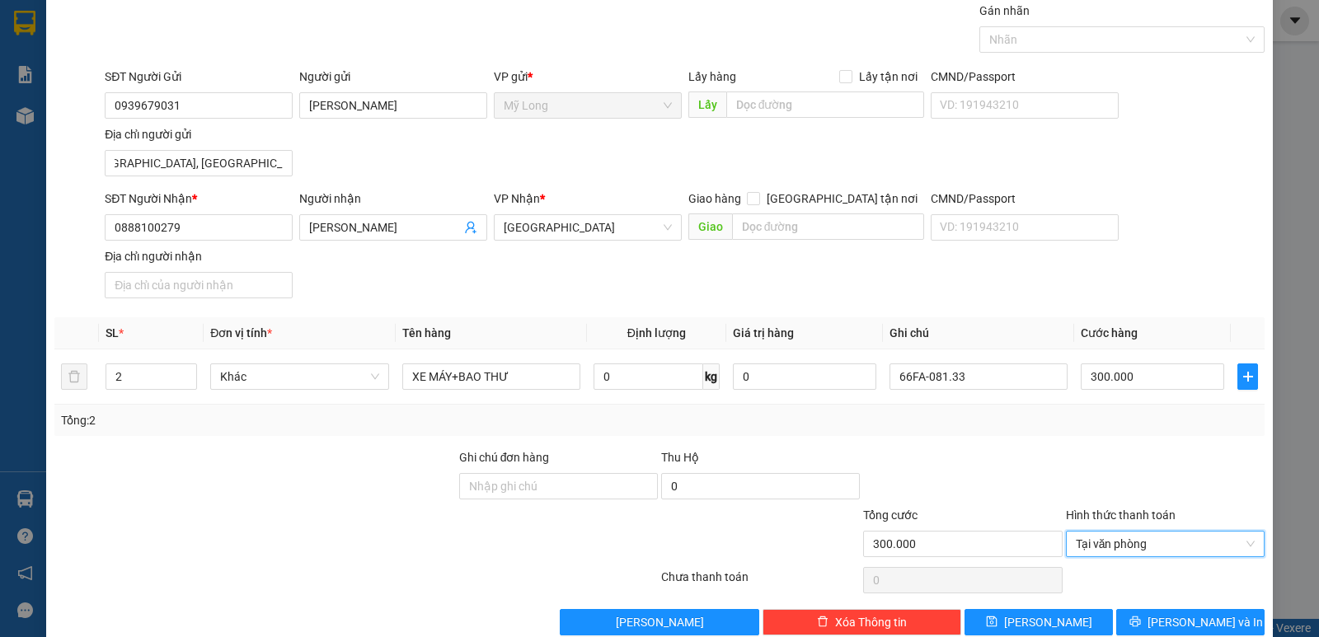
scroll to position [87, 0]
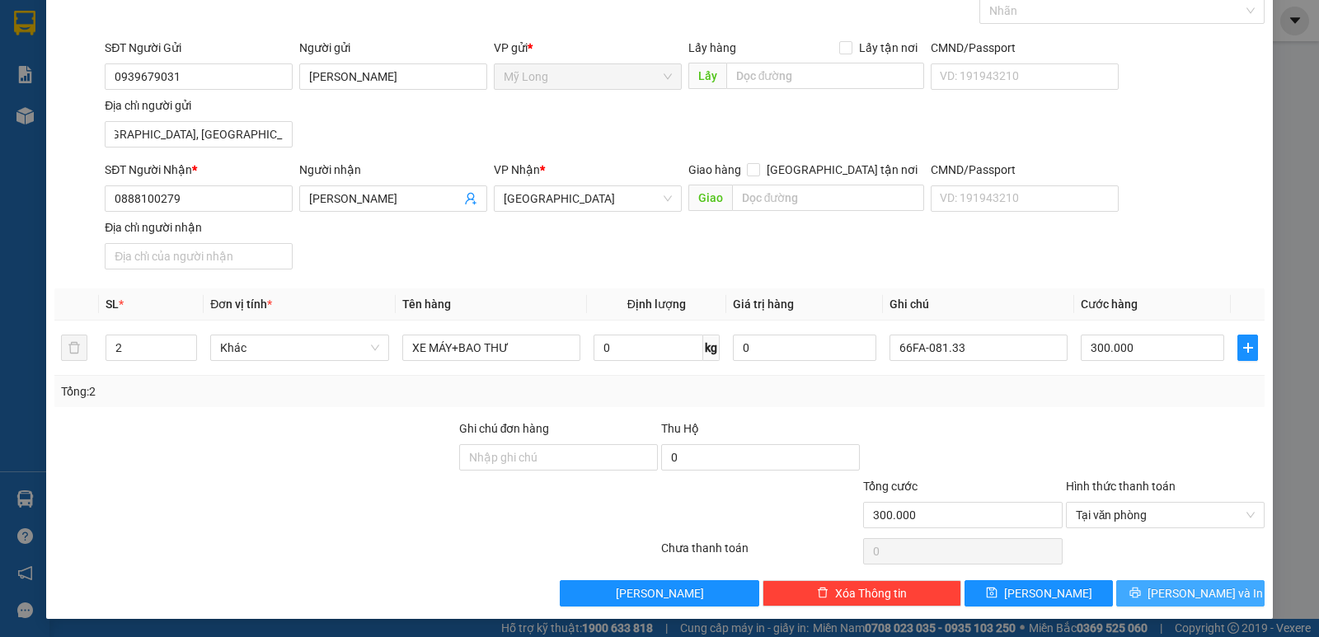
click at [1054, 509] on span "[PERSON_NAME] và In" at bounding box center [1205, 593] width 115 height 18
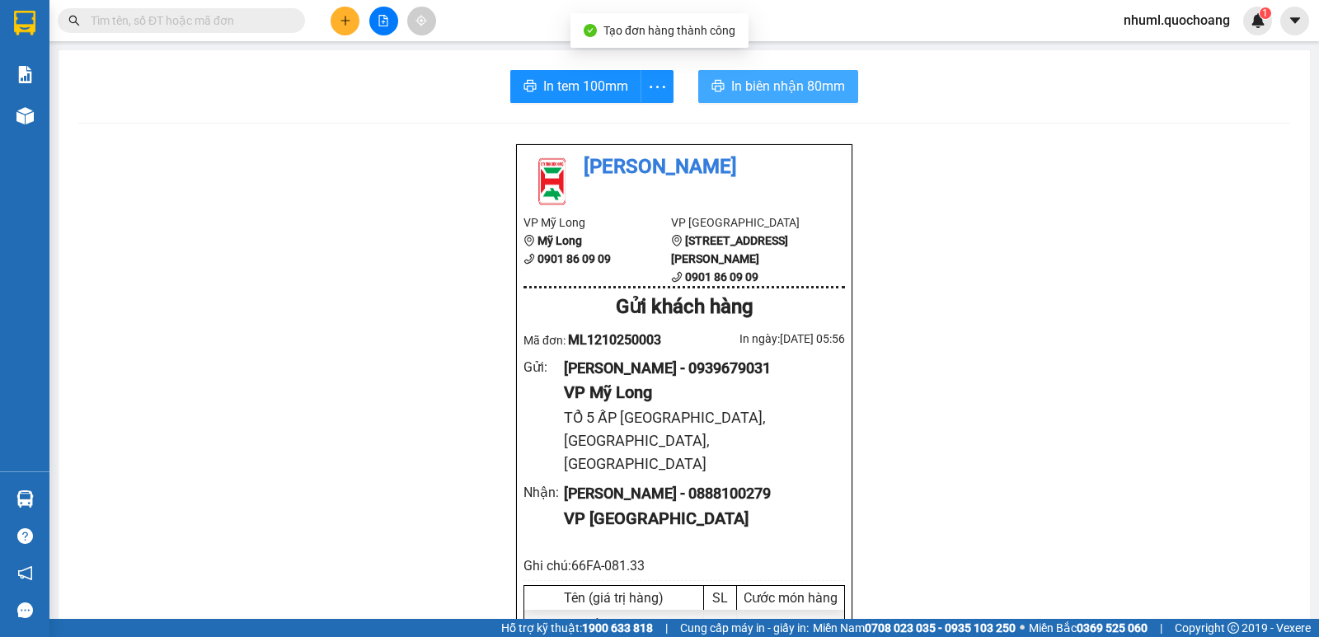
click at [795, 80] on span "In biên nhận 80mm" at bounding box center [788, 86] width 114 height 21
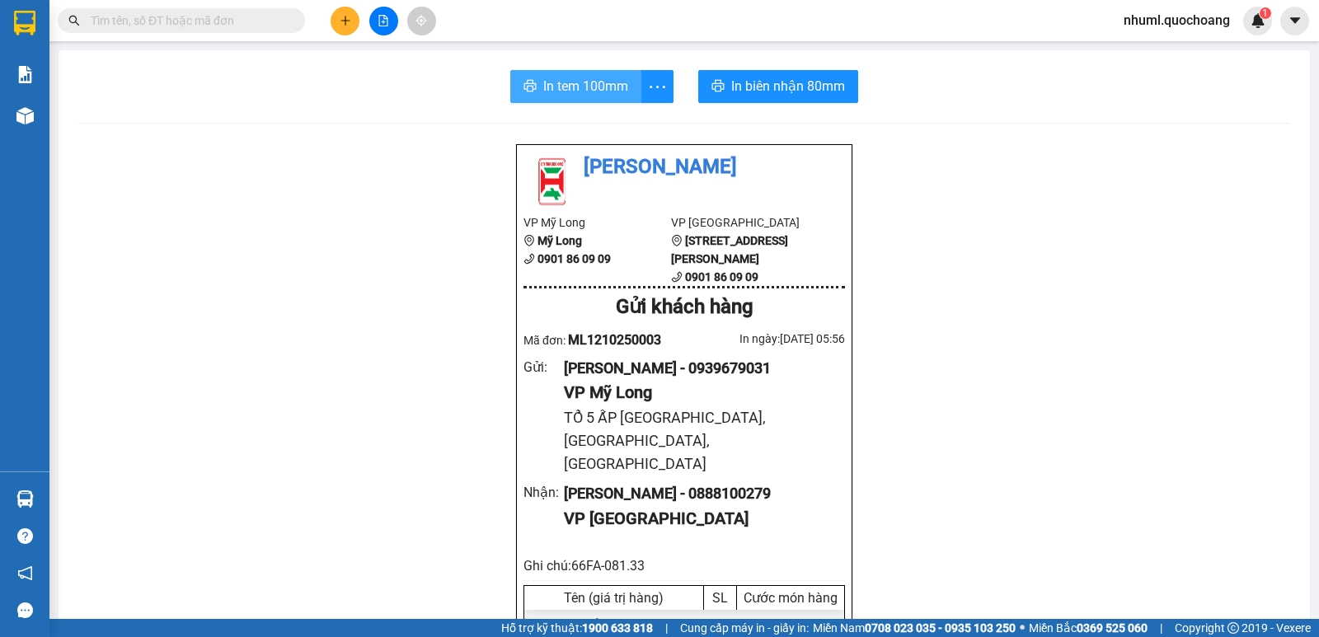
click at [608, 77] on span "In tem 100mm" at bounding box center [585, 86] width 85 height 21
click at [604, 83] on span "In tem 100mm" at bounding box center [585, 86] width 85 height 21
click at [338, 16] on button at bounding box center [345, 21] width 29 height 29
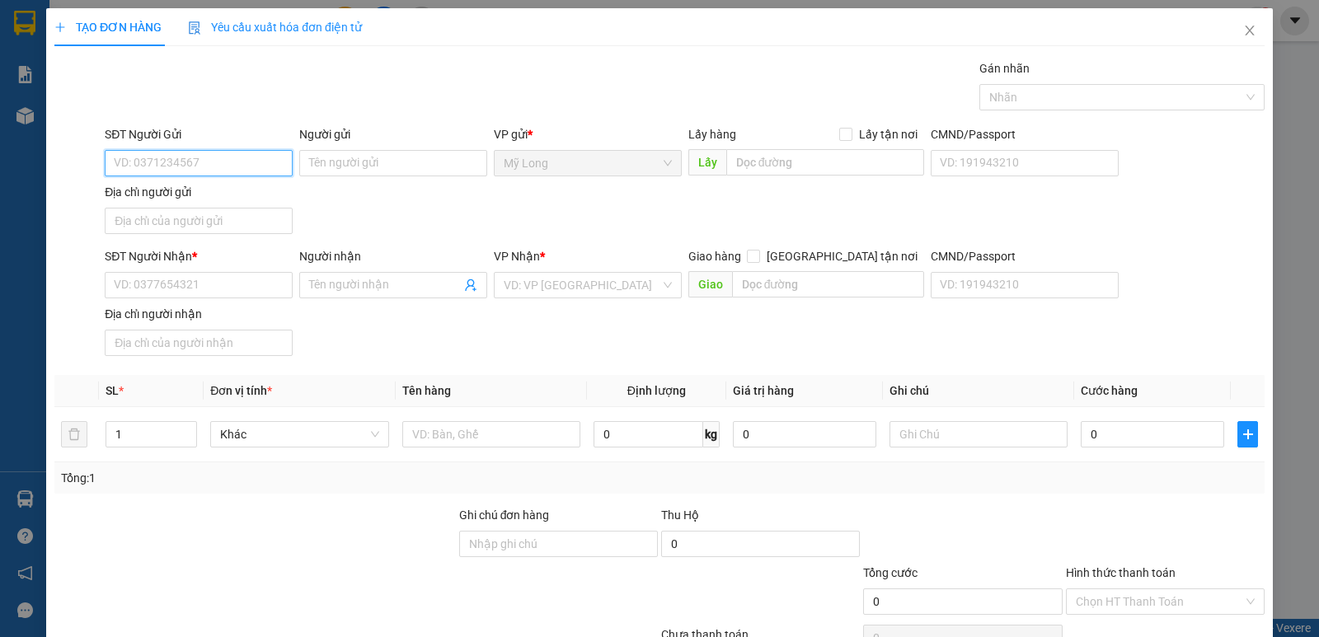
click at [204, 171] on input "SĐT Người Gửi" at bounding box center [199, 163] width 188 height 26
click at [256, 193] on div "0704603337 - [PERSON_NAME]" at bounding box center [197, 195] width 167 height 18
type input "0704603337"
type input "[PERSON_NAME]"
type input "0704603337"
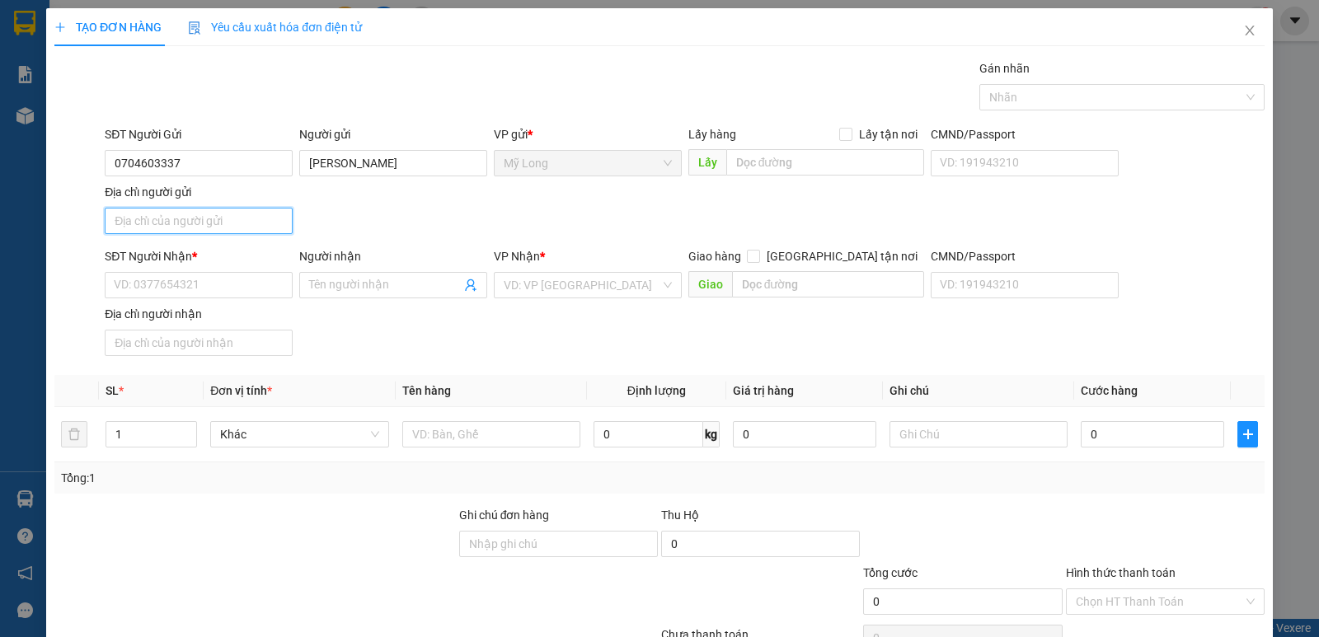
click at [242, 222] on input "Địa chỉ người gửi" at bounding box center [199, 221] width 188 height 26
type input "TỔ 20 ẤP 2, [GEOGRAPHIC_DATA], [GEOGRAPHIC_DATA]"
click at [218, 283] on input "SĐT Người Nhận *" at bounding box center [199, 285] width 188 height 26
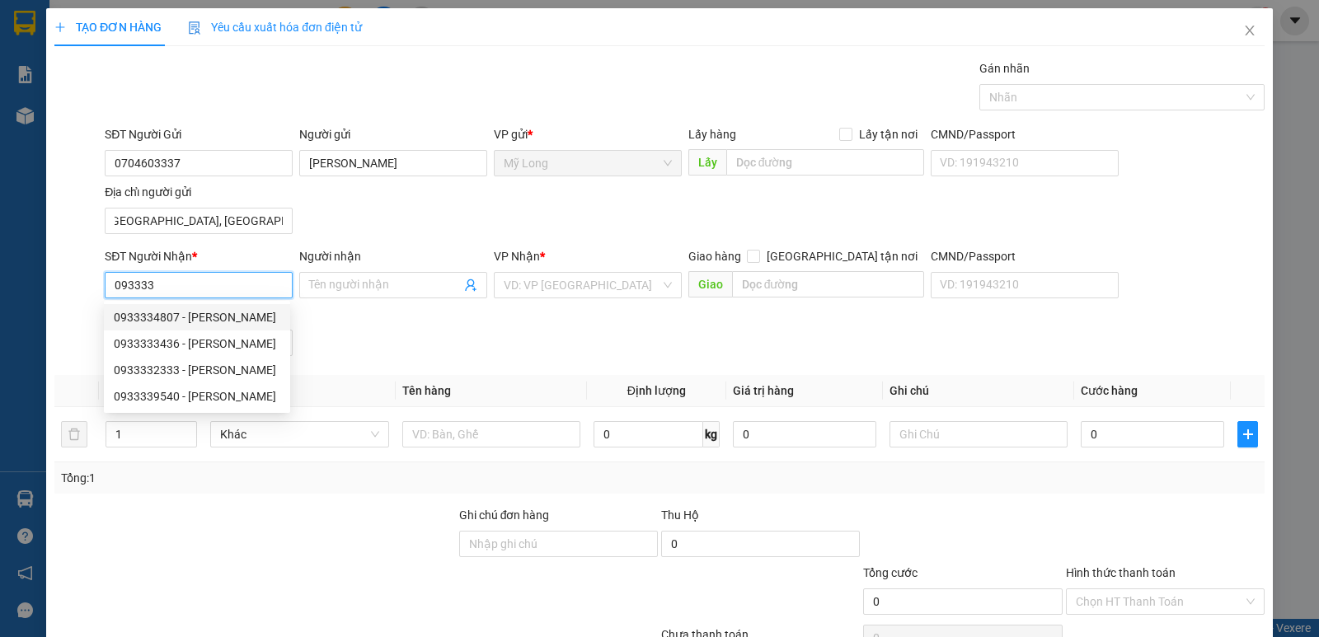
click at [221, 324] on div "0933334807 - [PERSON_NAME]" at bounding box center [197, 317] width 167 height 18
type input "0933334807"
type input "[PERSON_NAME]"
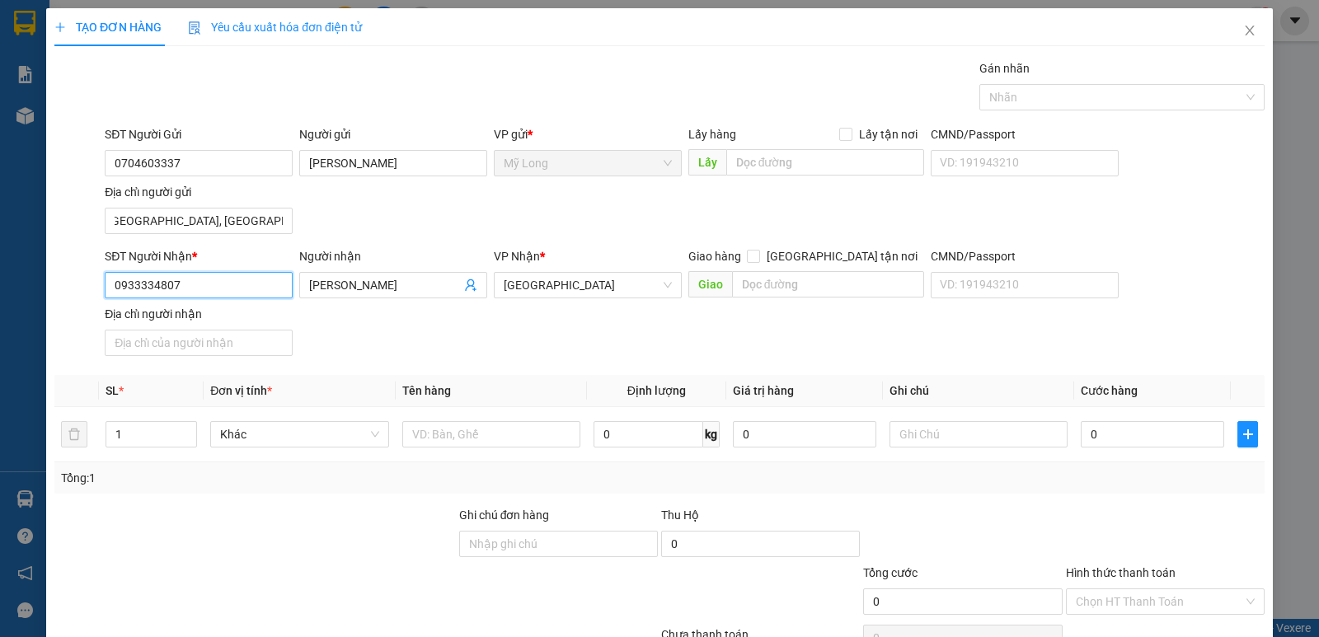
click at [263, 280] on input "0933334807" at bounding box center [199, 285] width 188 height 26
type input "0933331233"
click at [415, 284] on input "[PERSON_NAME]" at bounding box center [385, 285] width 152 height 18
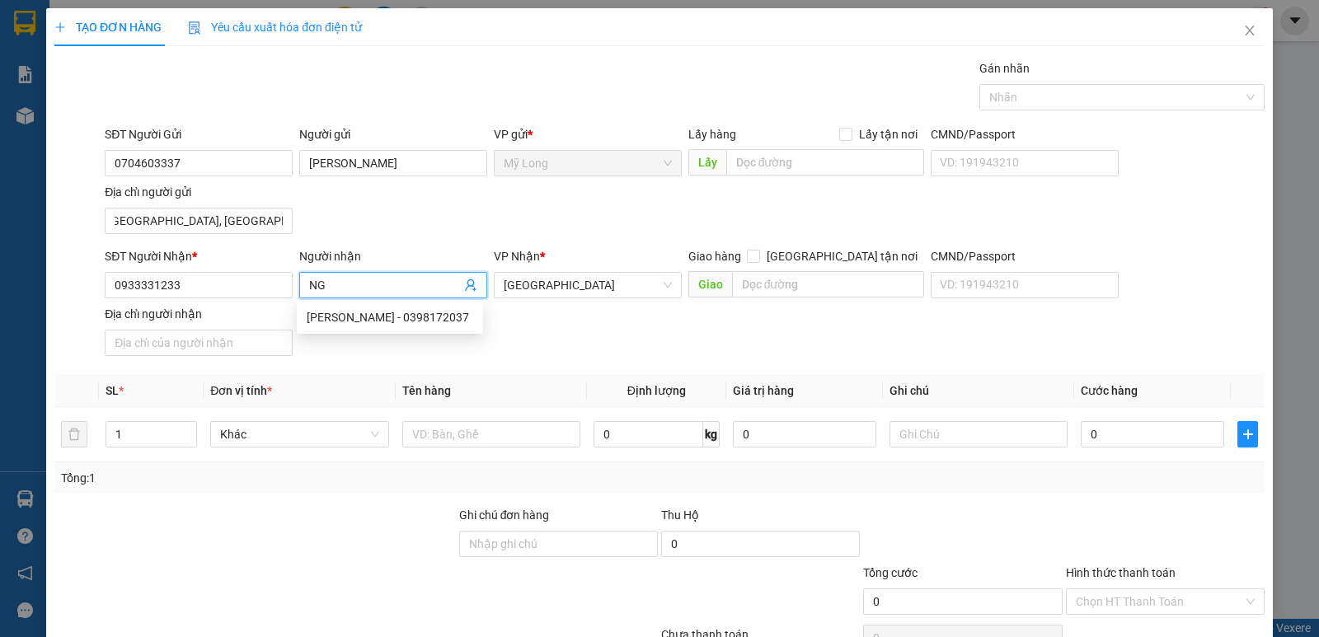
type input "N"
type input "[PERSON_NAME]"
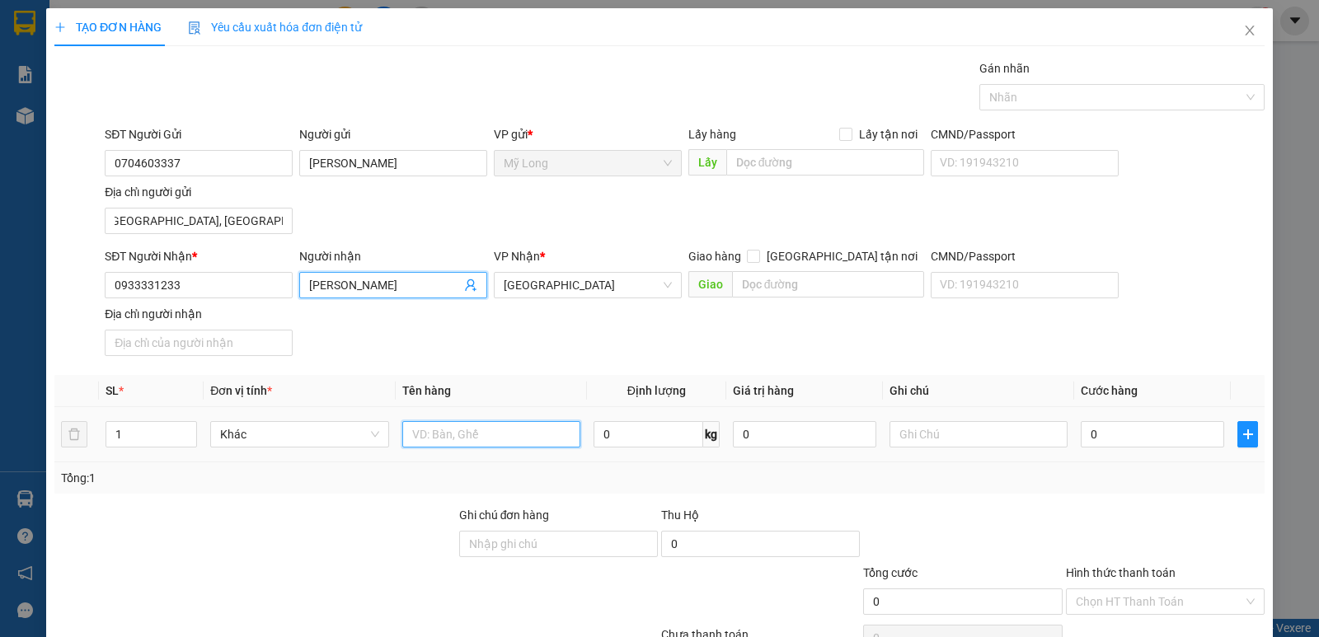
click at [543, 444] on input "text" at bounding box center [491, 434] width 178 height 26
type input "BỌC"
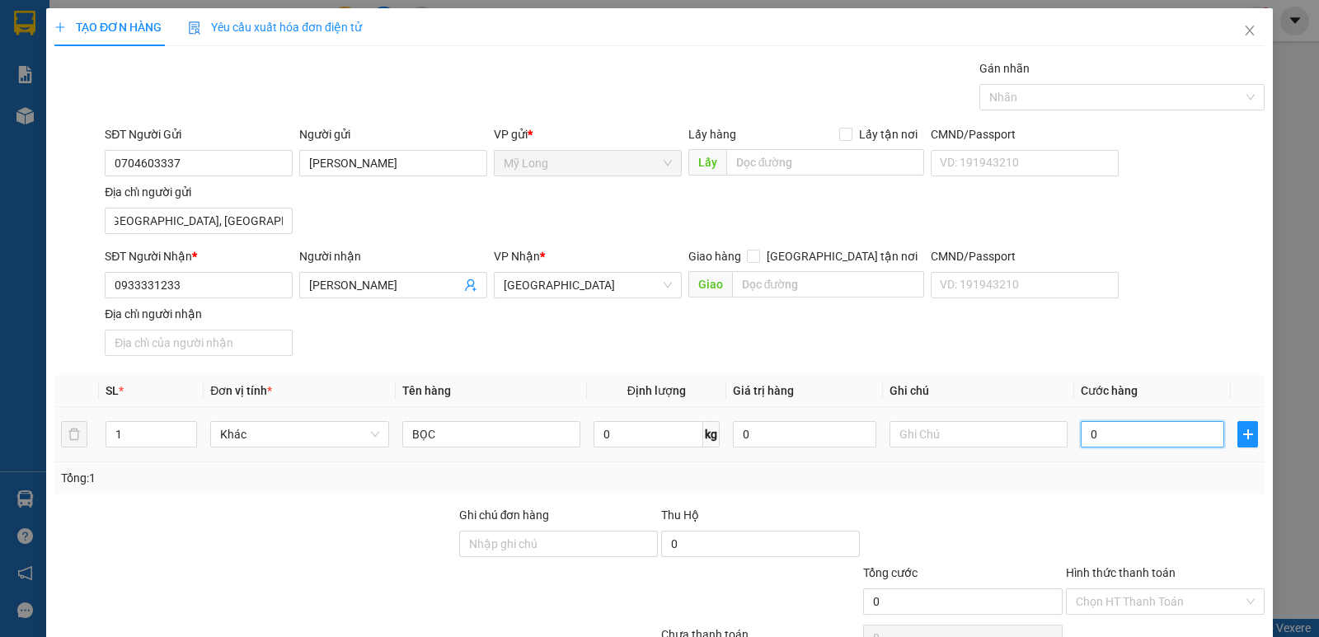
click at [1054, 444] on input "0" at bounding box center [1152, 434] width 143 height 26
type input "5"
type input "50"
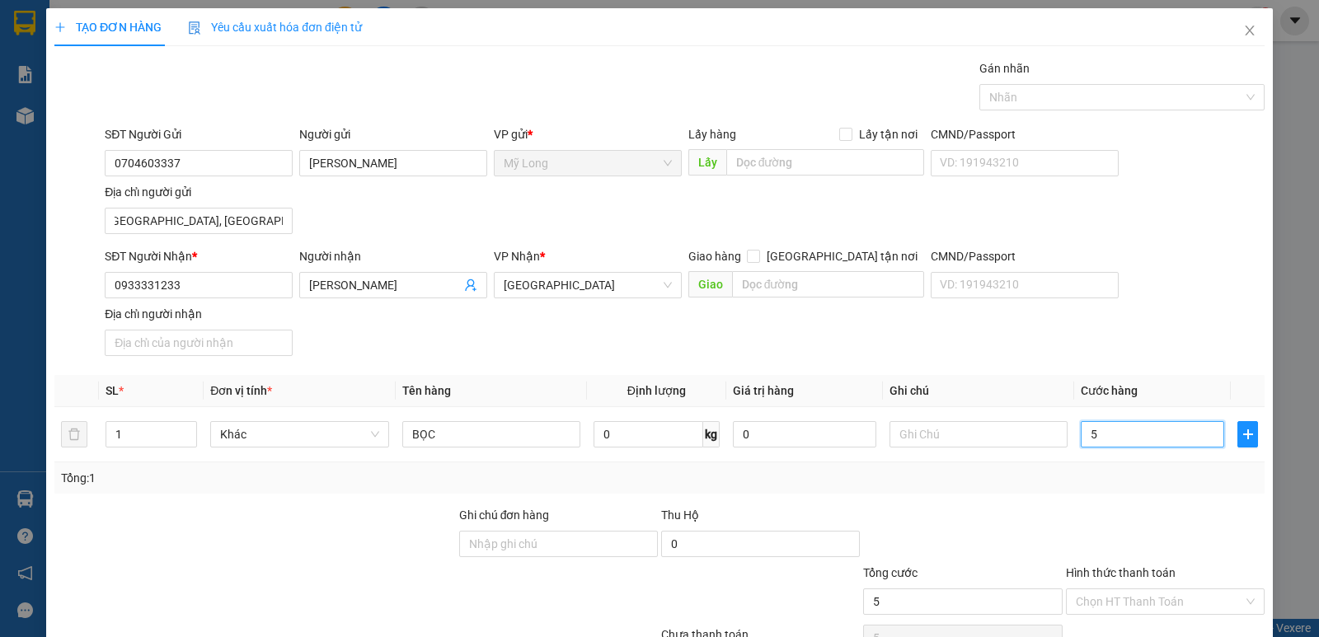
type input "50"
type input "50.000"
click at [1054, 509] on input "Hình thức thanh toán" at bounding box center [1159, 601] width 167 height 25
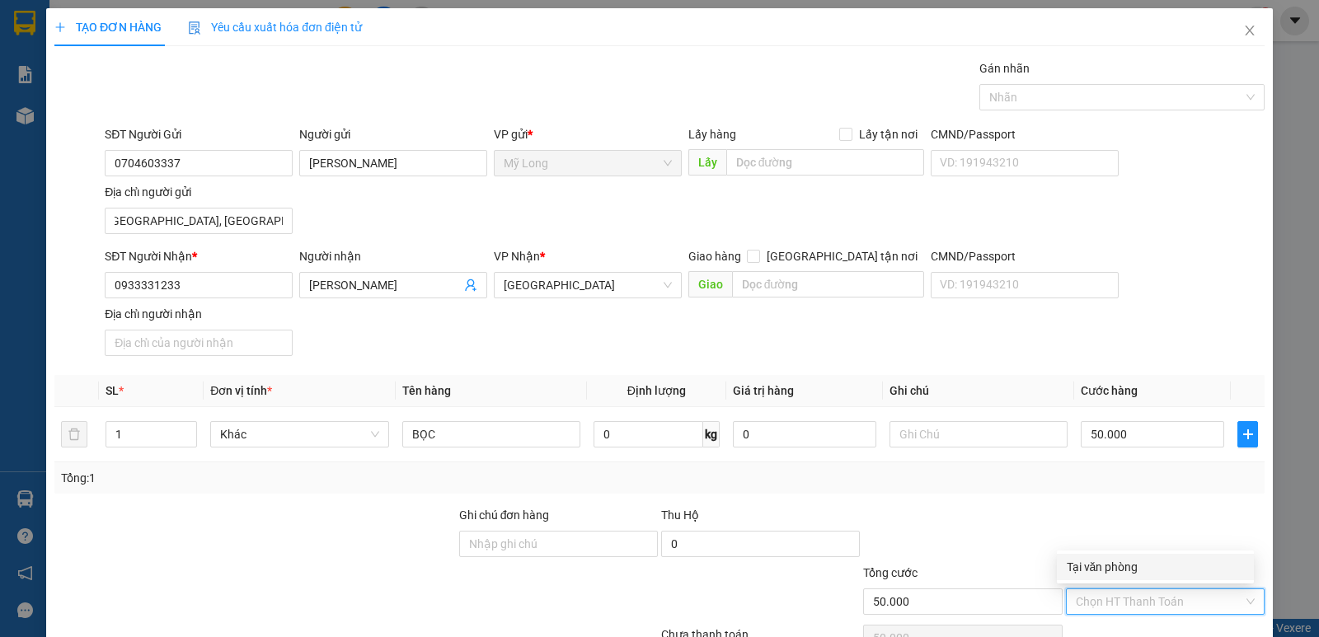
click at [1054, 509] on div "Tại văn phòng" at bounding box center [1155, 567] width 177 height 18
type input "0"
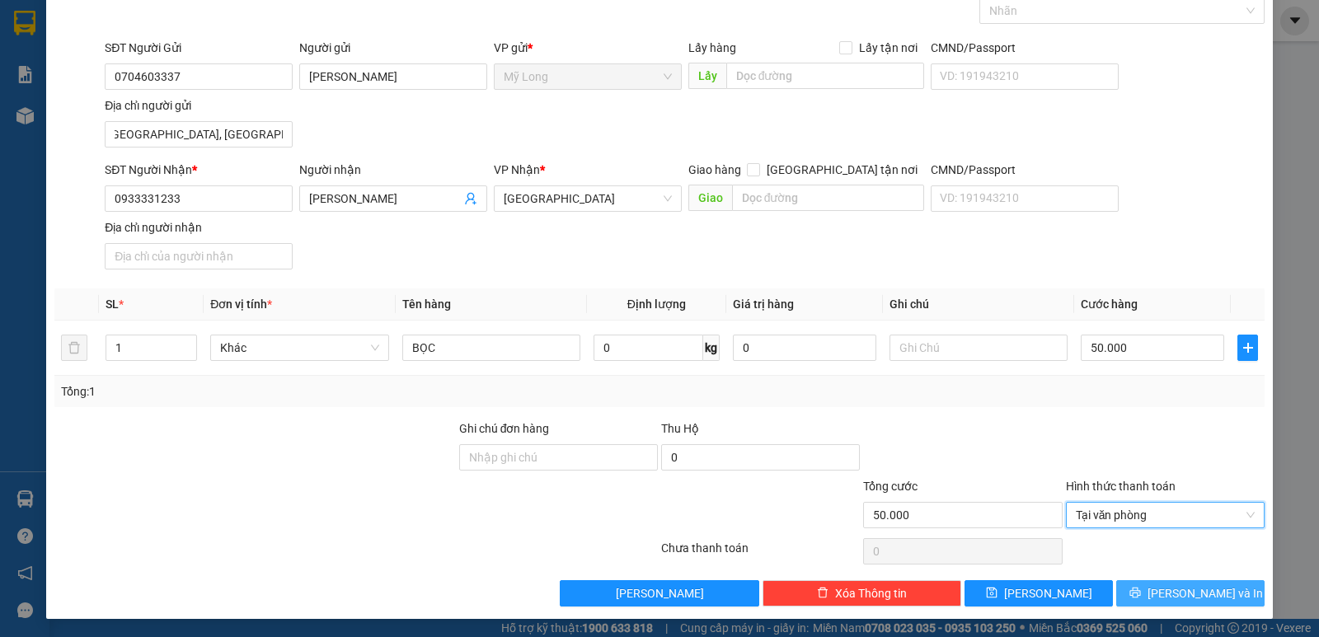
click at [1054, 509] on button "[PERSON_NAME] và In" at bounding box center [1190, 593] width 148 height 26
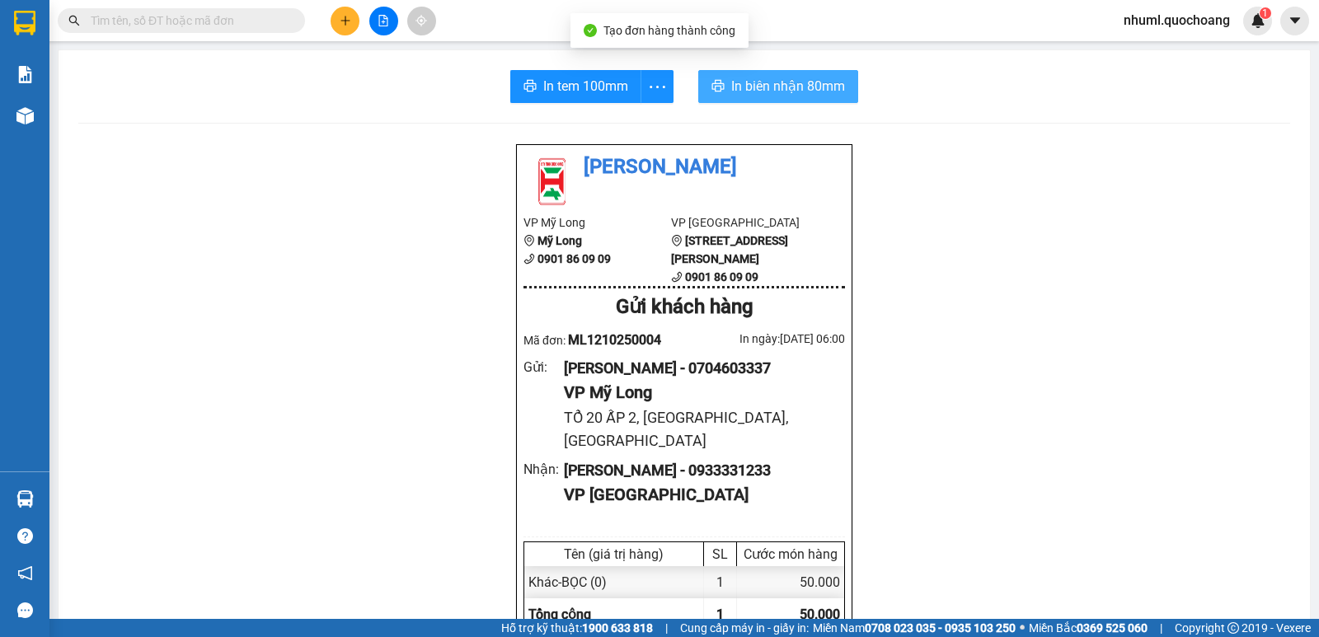
click at [792, 98] on button "In biên nhận 80mm" at bounding box center [778, 86] width 160 height 33
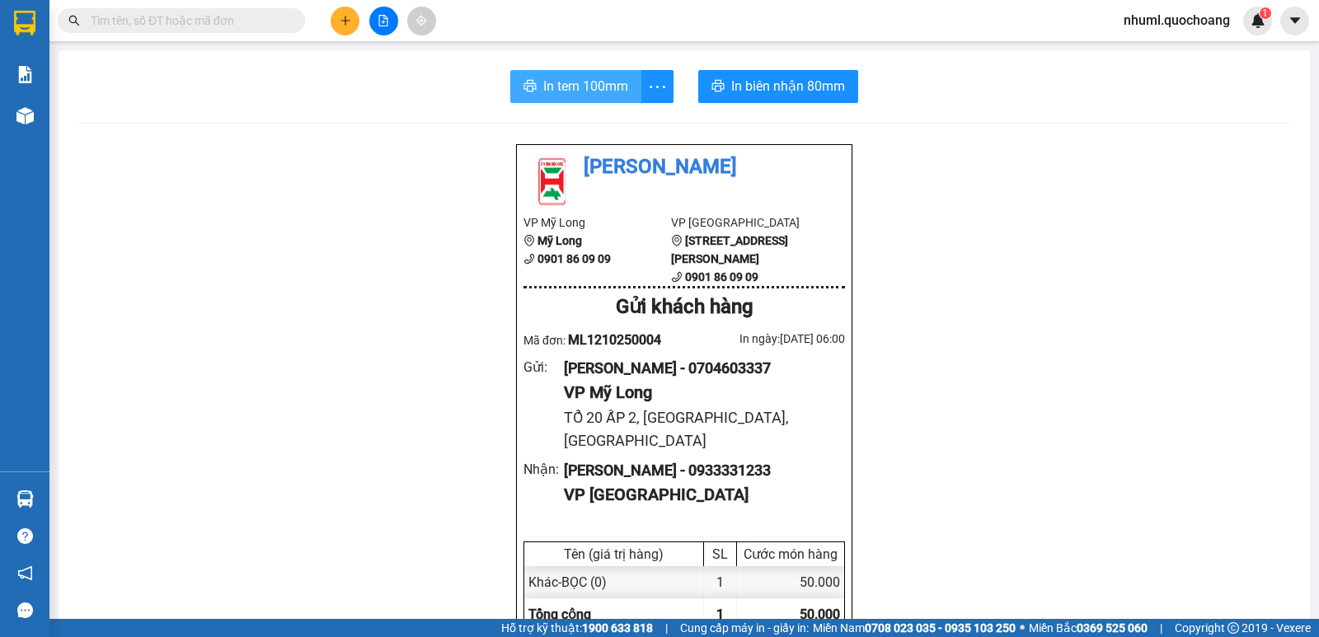
click at [553, 92] on span "In tem 100mm" at bounding box center [585, 86] width 85 height 21
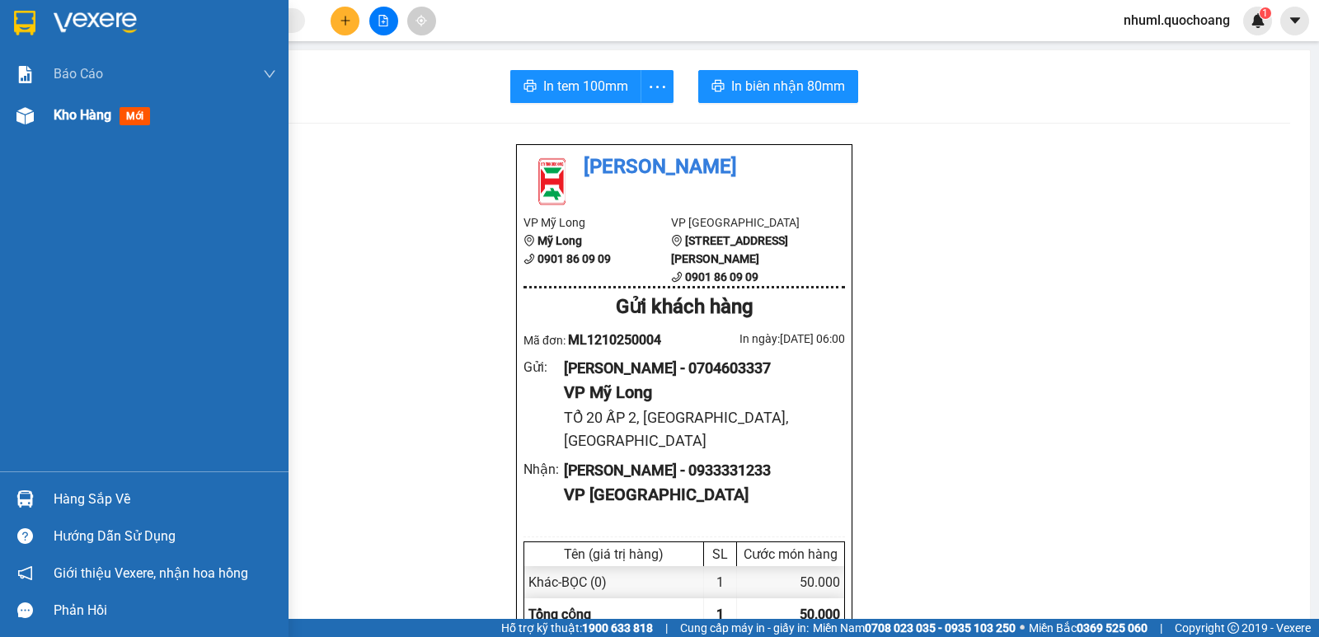
click at [80, 124] on div "Kho hàng mới" at bounding box center [105, 115] width 103 height 21
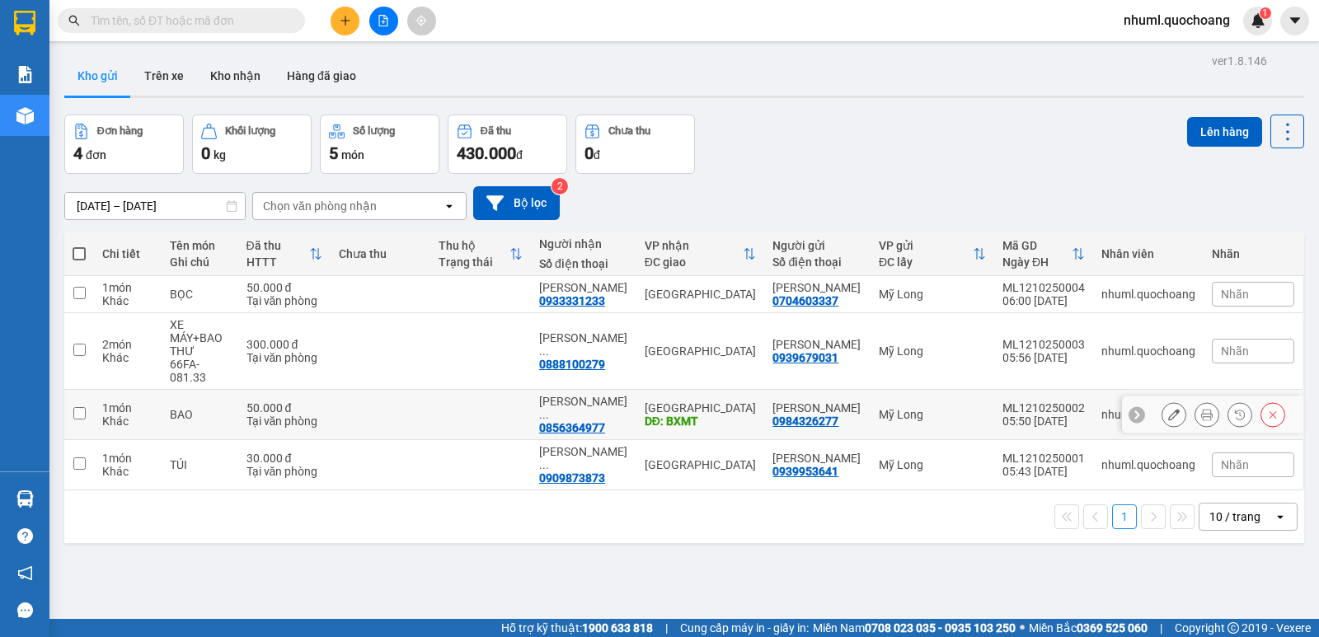
drag, startPoint x: 1202, startPoint y: 406, endPoint x: 1197, endPoint y: 415, distance: 10.3
click at [1054, 413] on div at bounding box center [1207, 414] width 25 height 25
click at [1054, 409] on icon at bounding box center [1207, 415] width 12 height 12
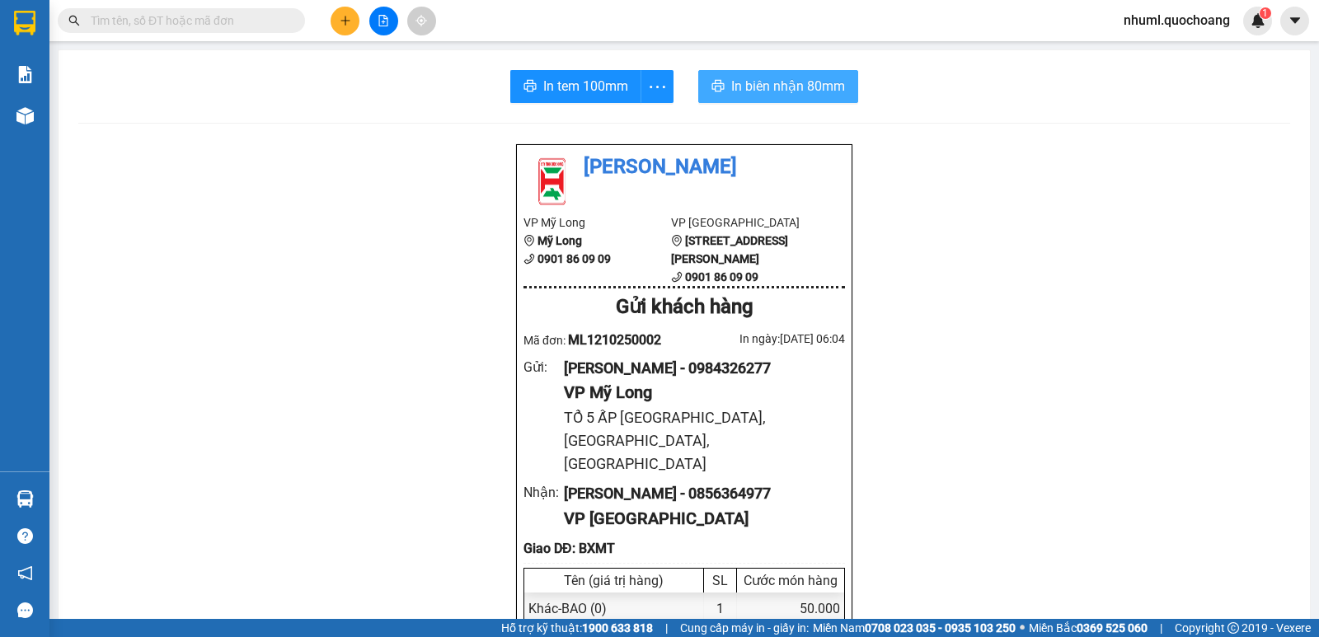
click at [747, 82] on span "In biên nhận 80mm" at bounding box center [788, 86] width 114 height 21
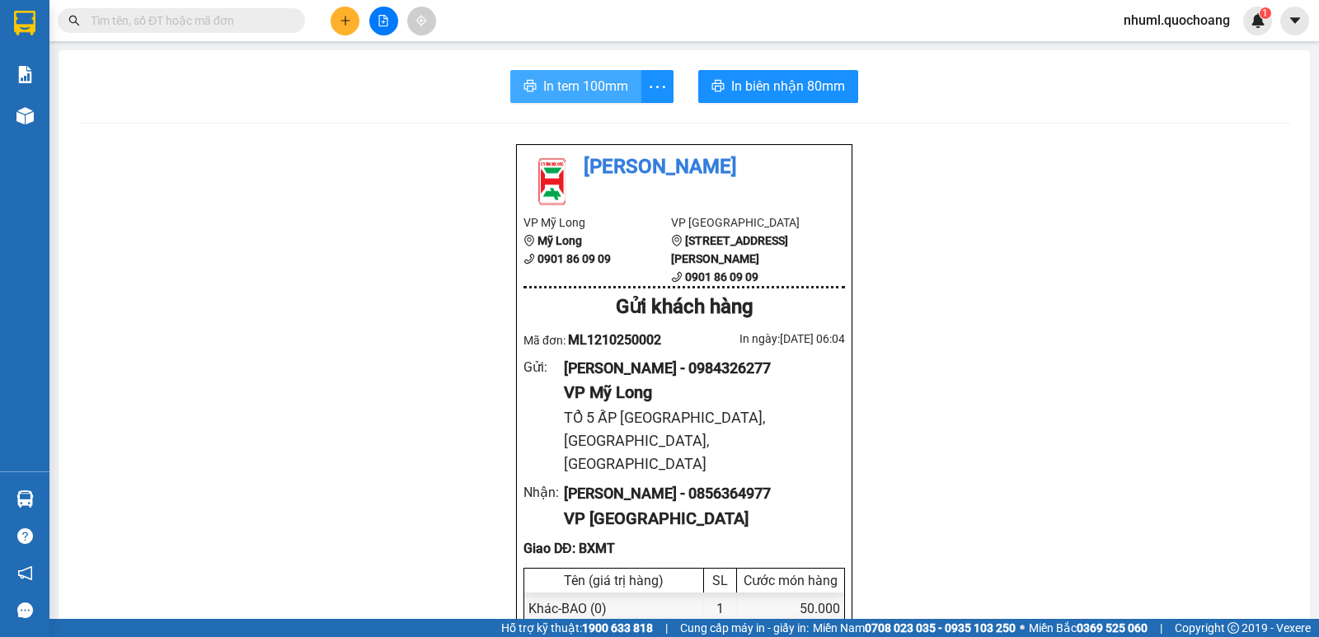
click at [586, 87] on span "In tem 100mm" at bounding box center [585, 86] width 85 height 21
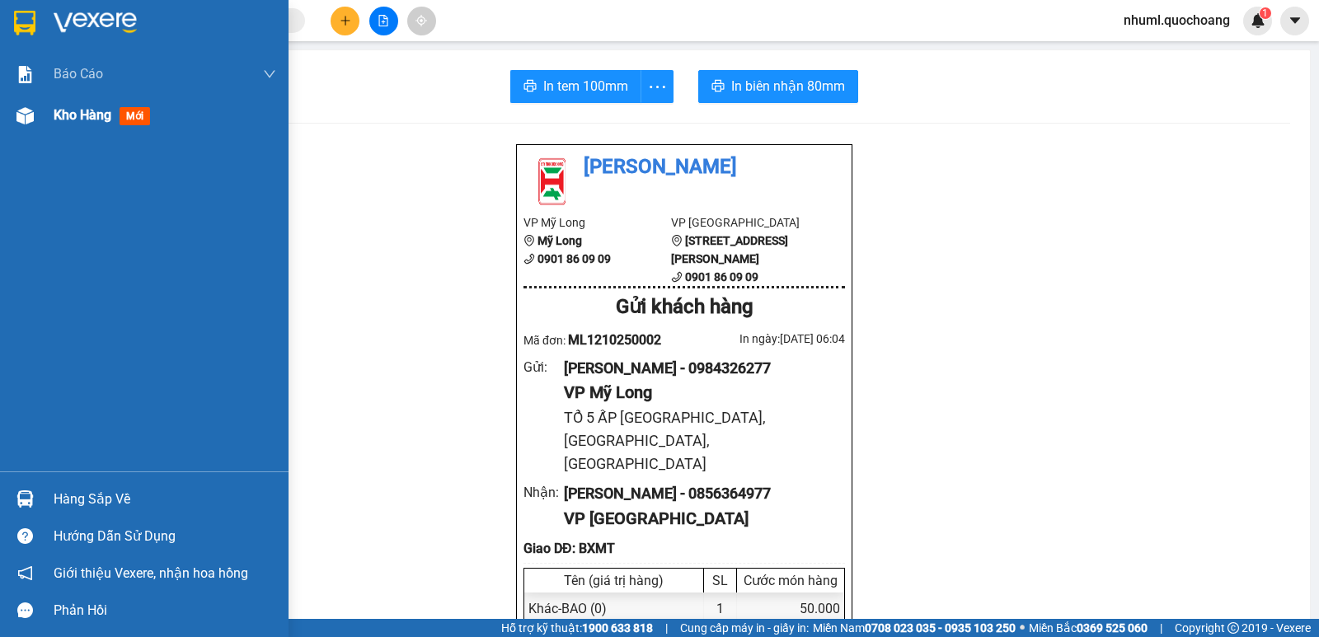
click at [68, 117] on span "Kho hàng" at bounding box center [83, 115] width 58 height 16
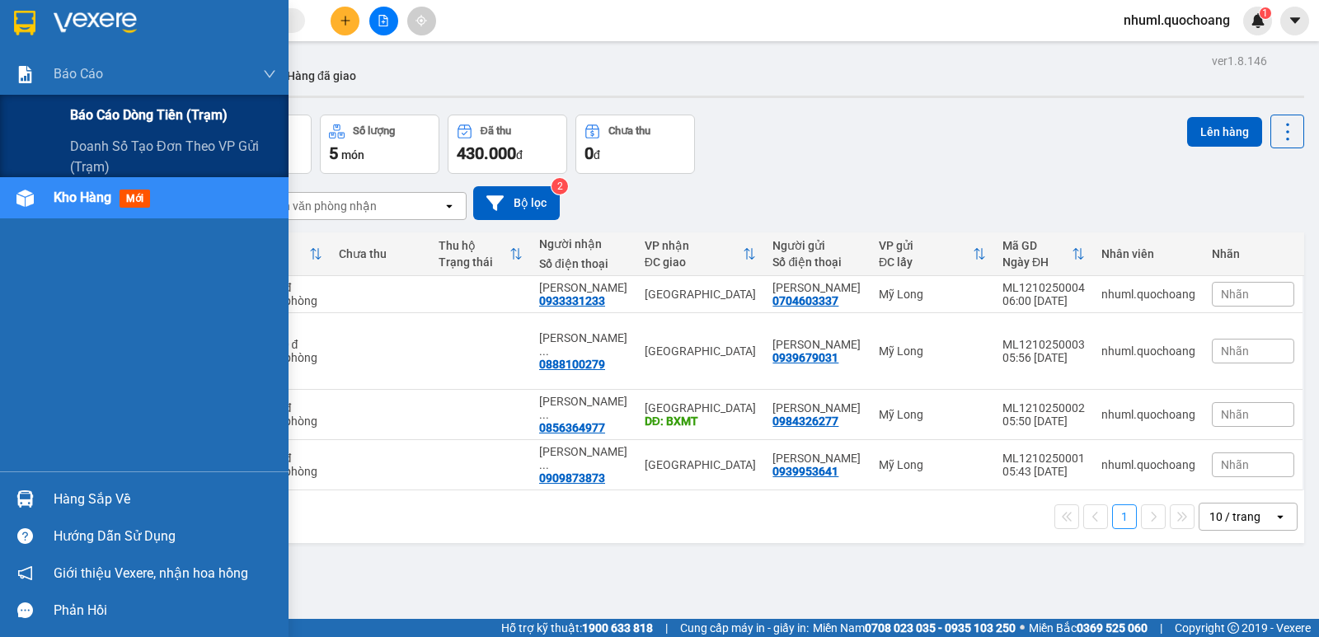
click at [129, 122] on span "Báo cáo dòng tiền (trạm)" at bounding box center [148, 115] width 157 height 21
